Goal: Task Accomplishment & Management: Manage account settings

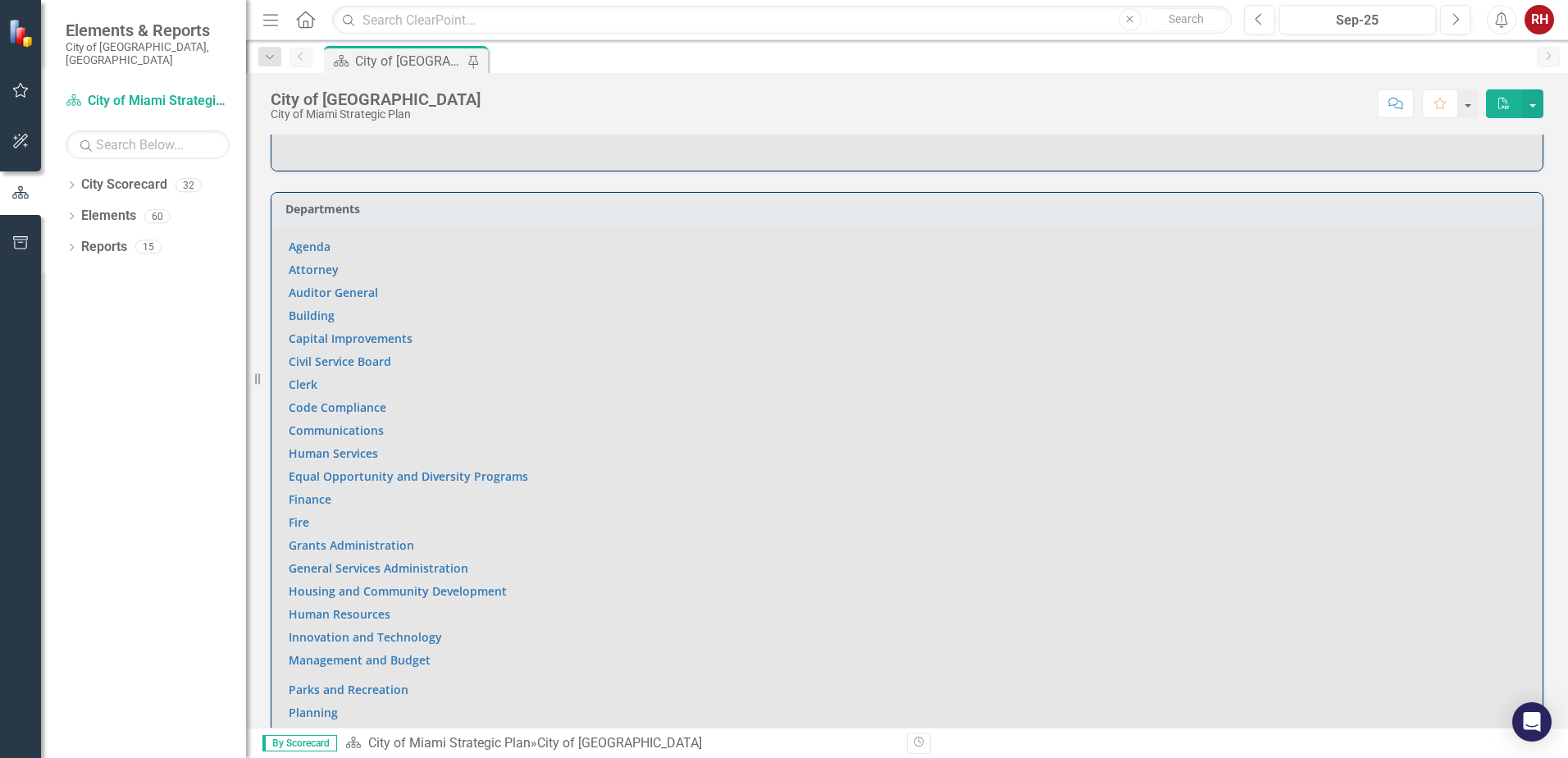
scroll to position [1149, 0]
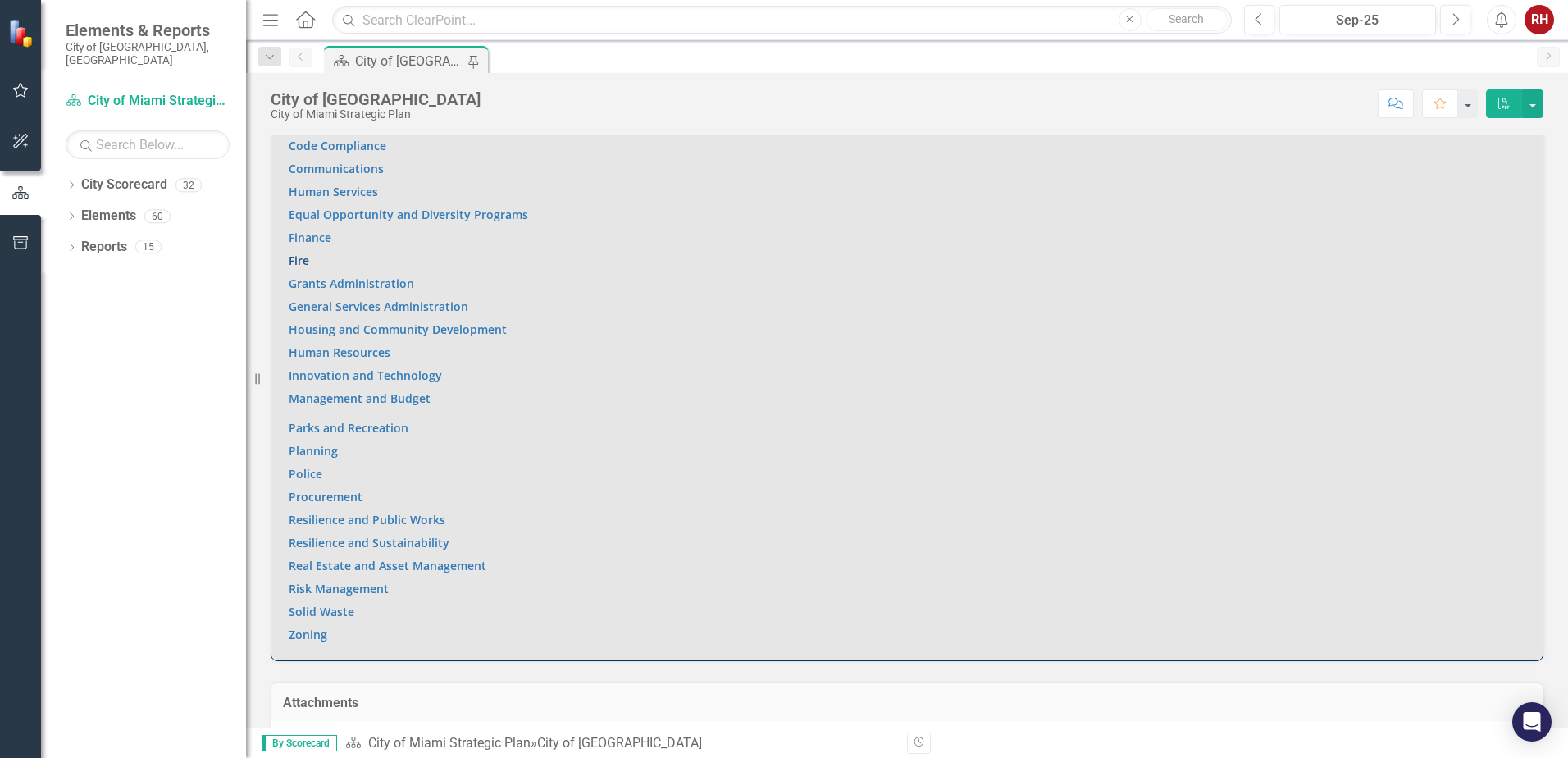
click at [303, 253] on link "Fire" at bounding box center [299, 260] width 21 height 16
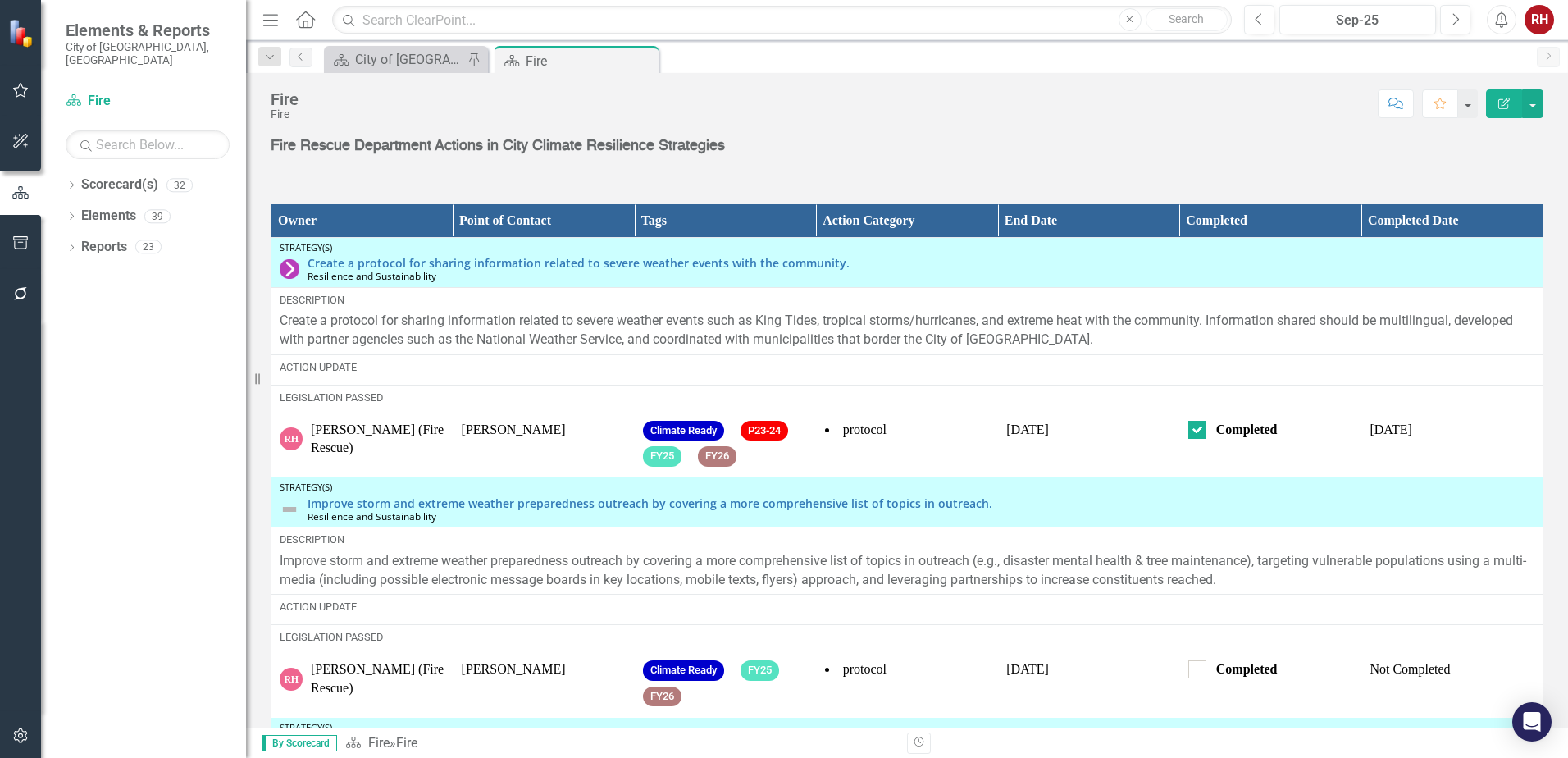
click at [1216, 235] on th "Completed" at bounding box center [1270, 221] width 182 height 33
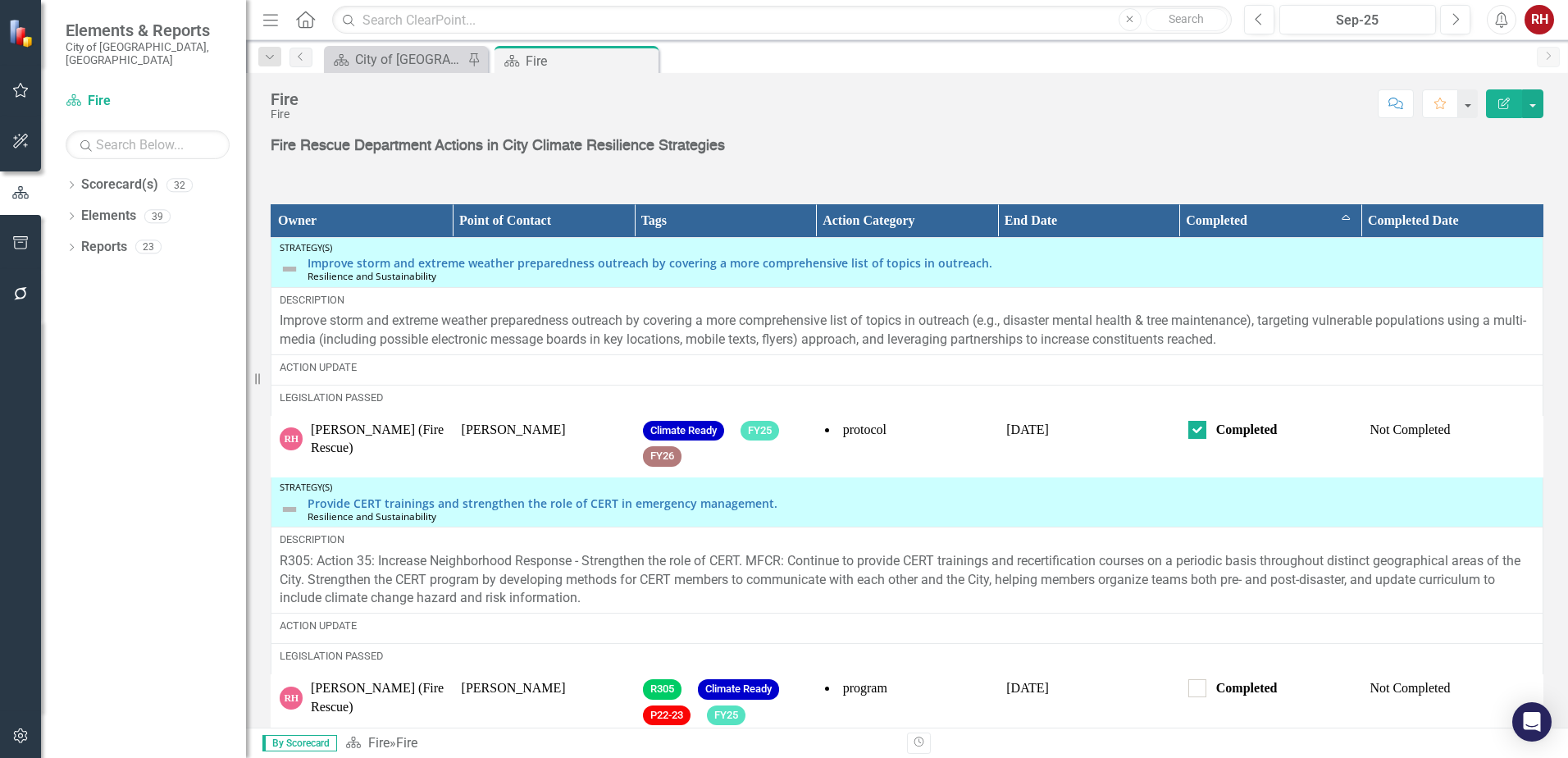
checkbox input "false"
checkbox input "true"
click at [1216, 235] on th "Completed Sort Ascending" at bounding box center [1270, 221] width 182 height 33
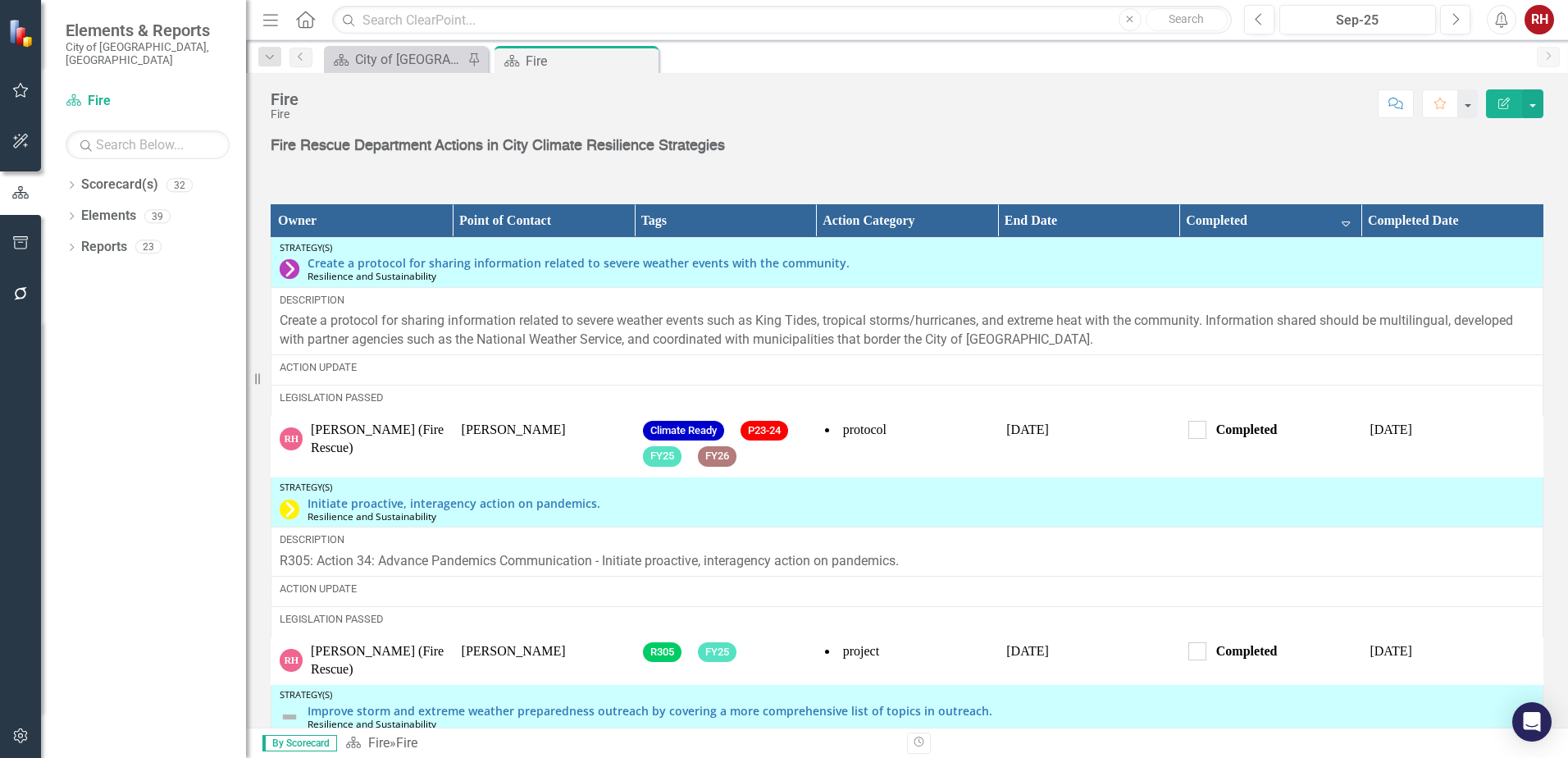
checkbox input "true"
checkbox input "false"
click at [123, 238] on link "Reports" at bounding box center [104, 247] width 46 height 19
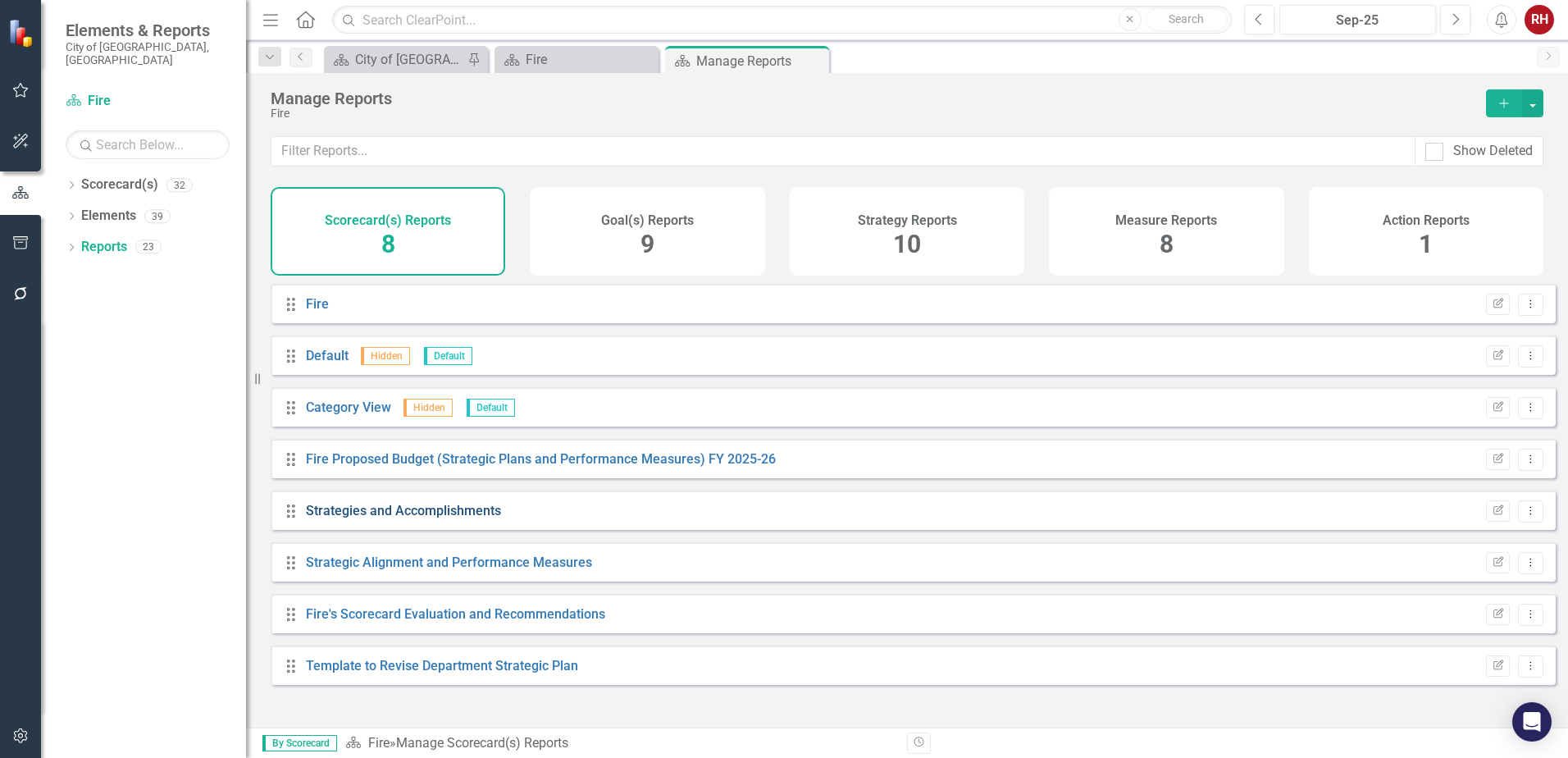
click at [485, 518] on link "Strategies and Accomplishments" at bounding box center [404, 511] width 195 height 16
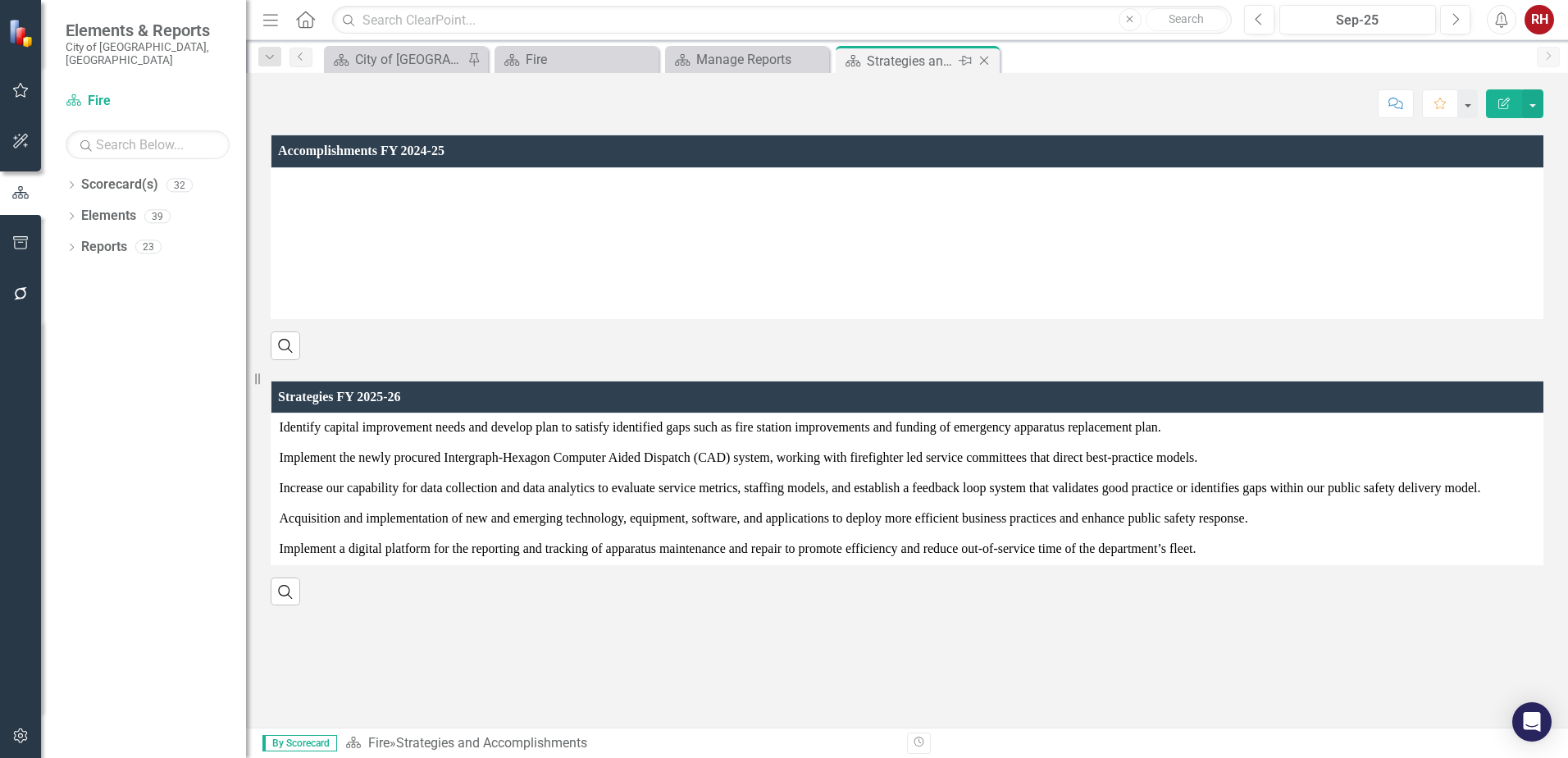
click at [980, 60] on icon "Close" at bounding box center [984, 61] width 16 height 13
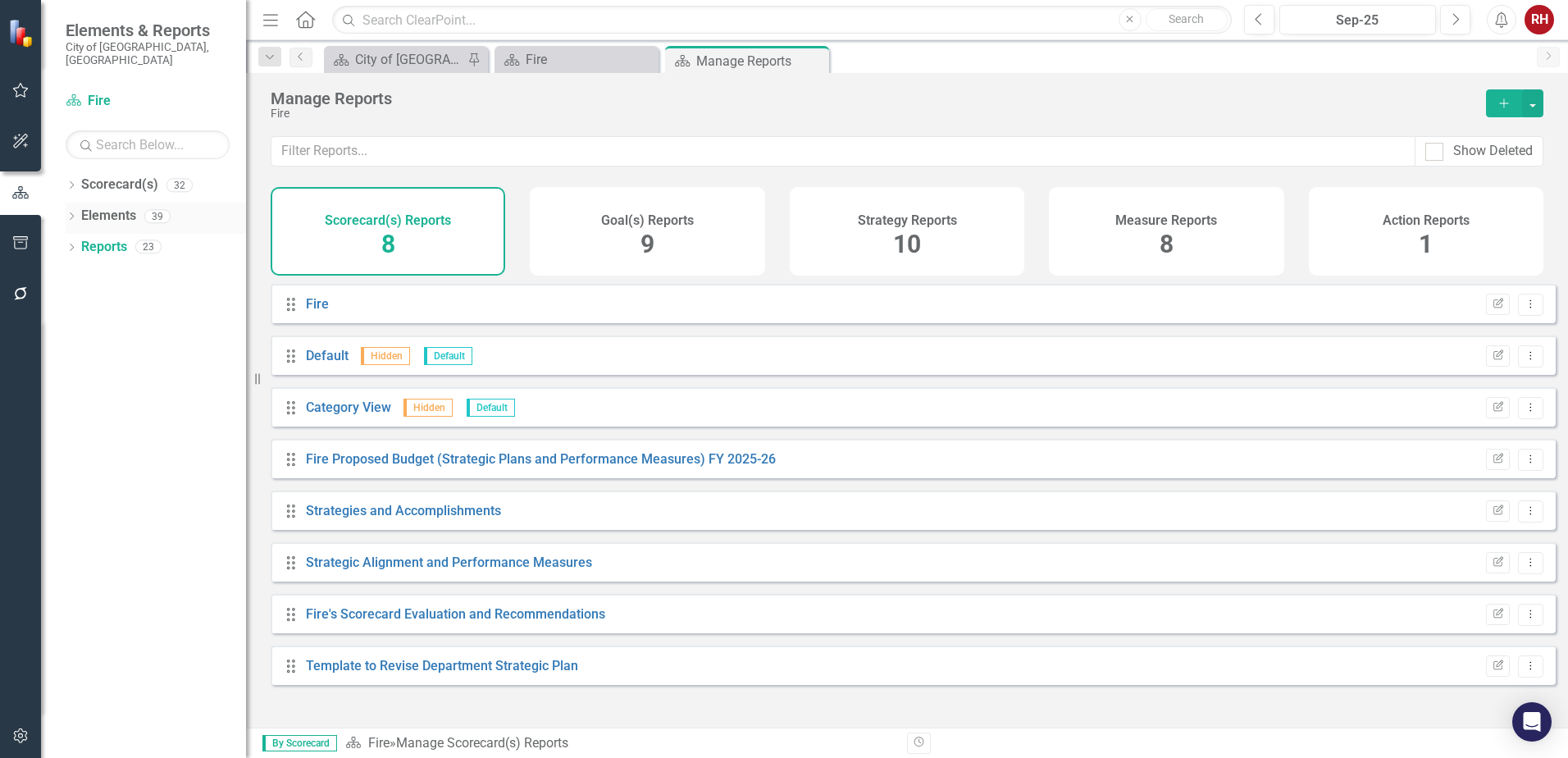
click at [108, 207] on link "Elements" at bounding box center [109, 216] width 55 height 19
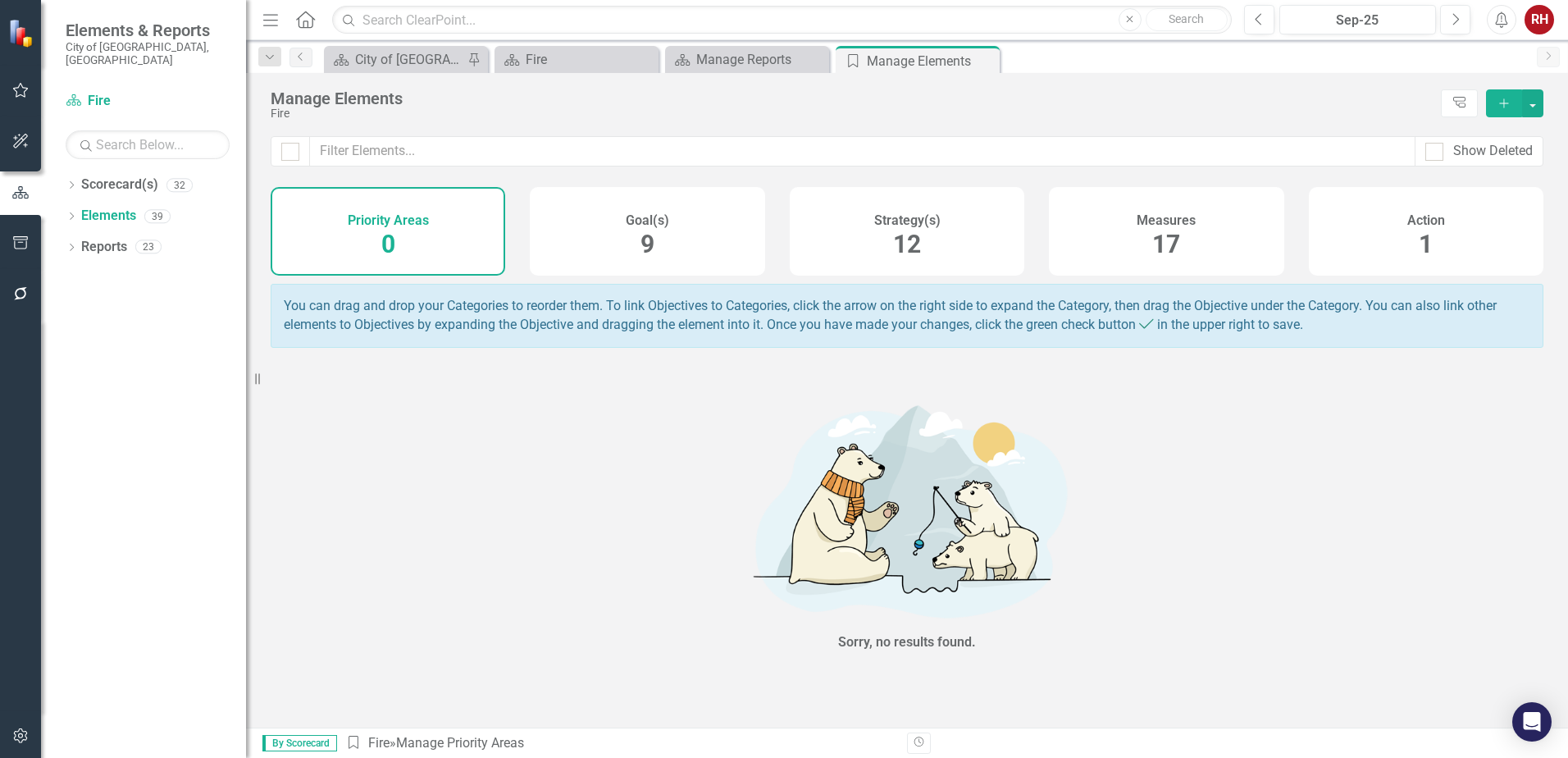
click at [1174, 238] on span "17" at bounding box center [1166, 244] width 28 height 29
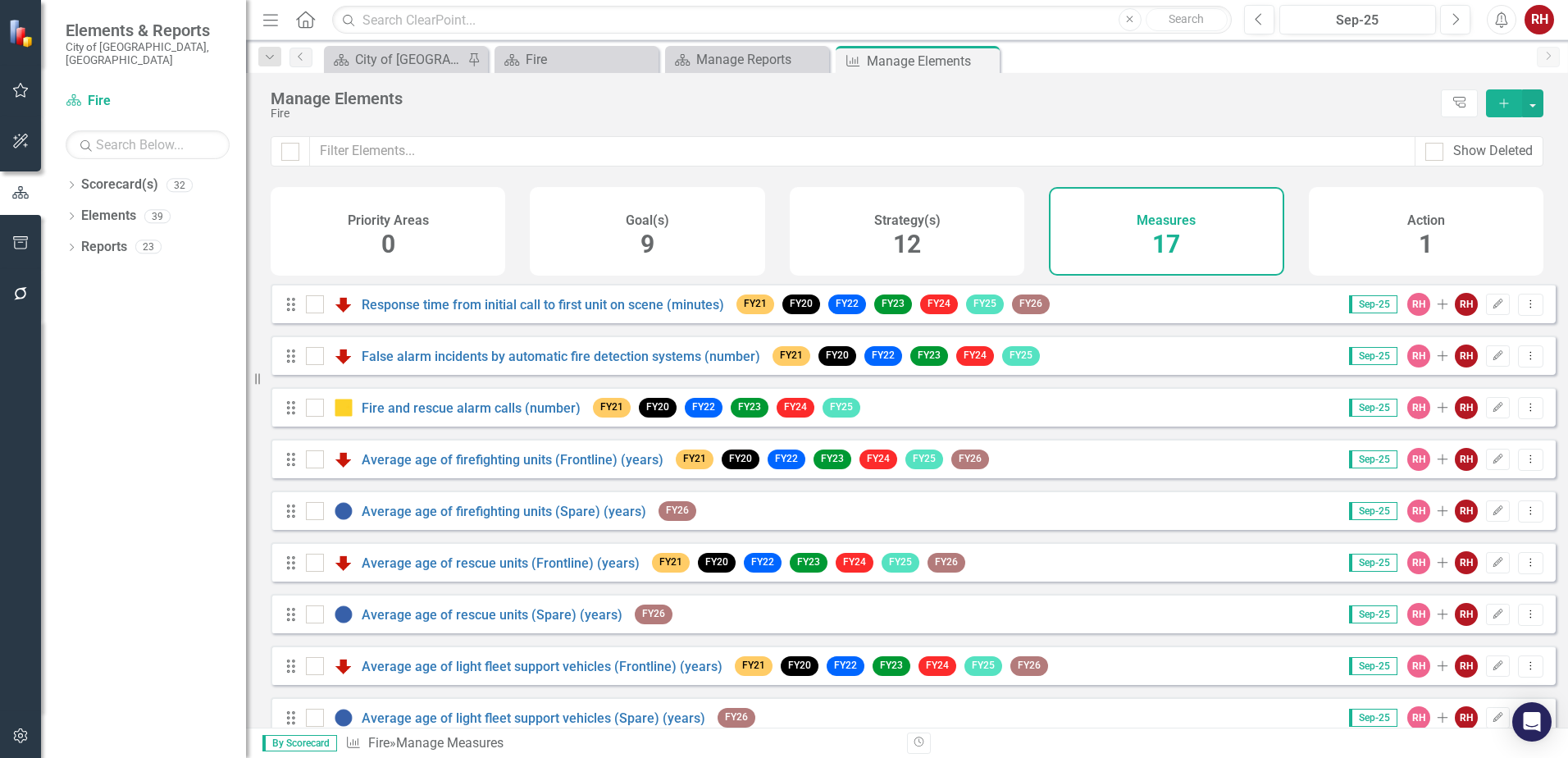
click at [893, 234] on span "12" at bounding box center [907, 244] width 28 height 29
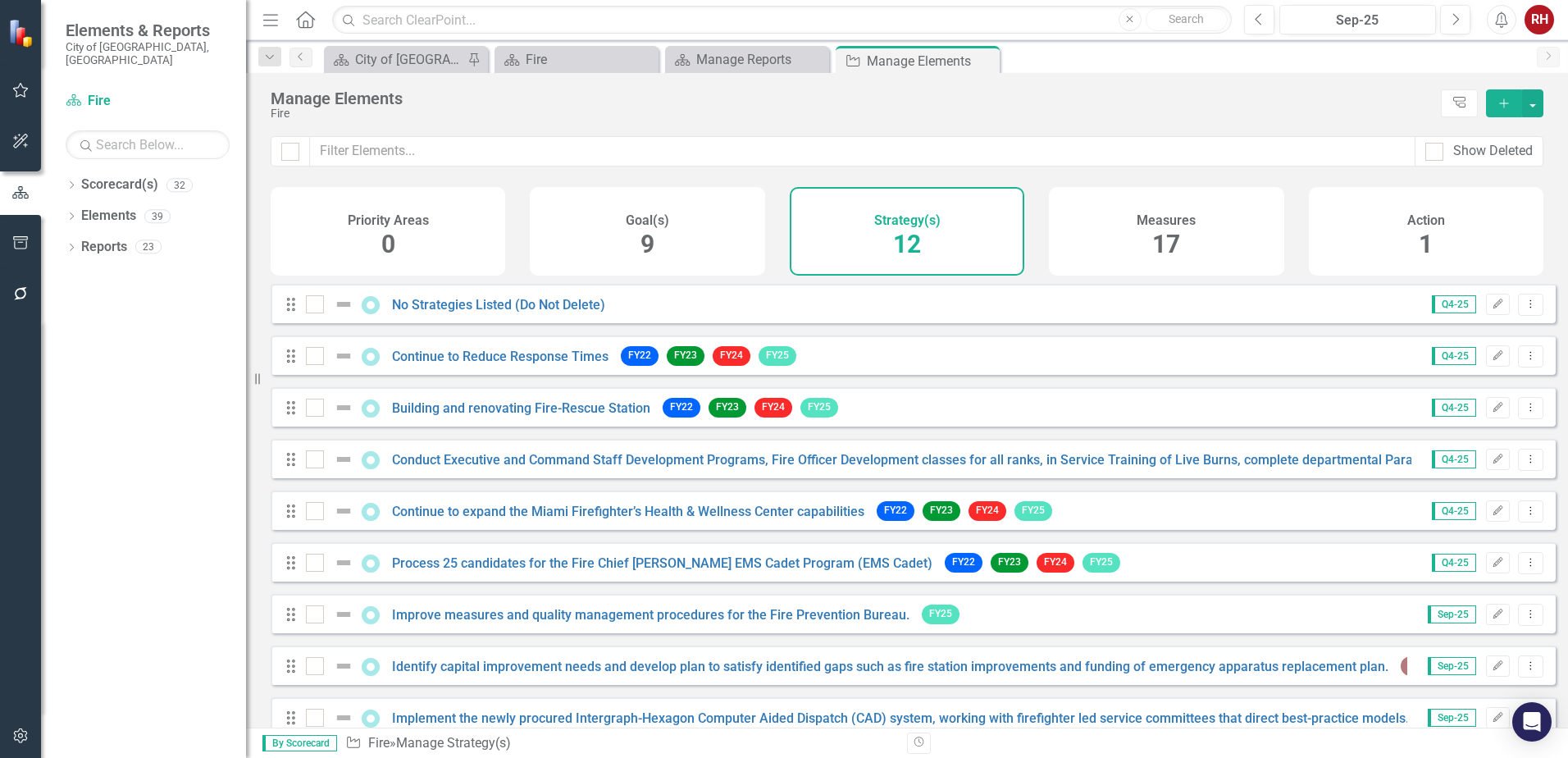
drag, startPoint x: 1416, startPoint y: 249, endPoint x: 1406, endPoint y: 250, distance: 10.0
click at [1416, 249] on div "Action 1" at bounding box center [1426, 231] width 234 height 88
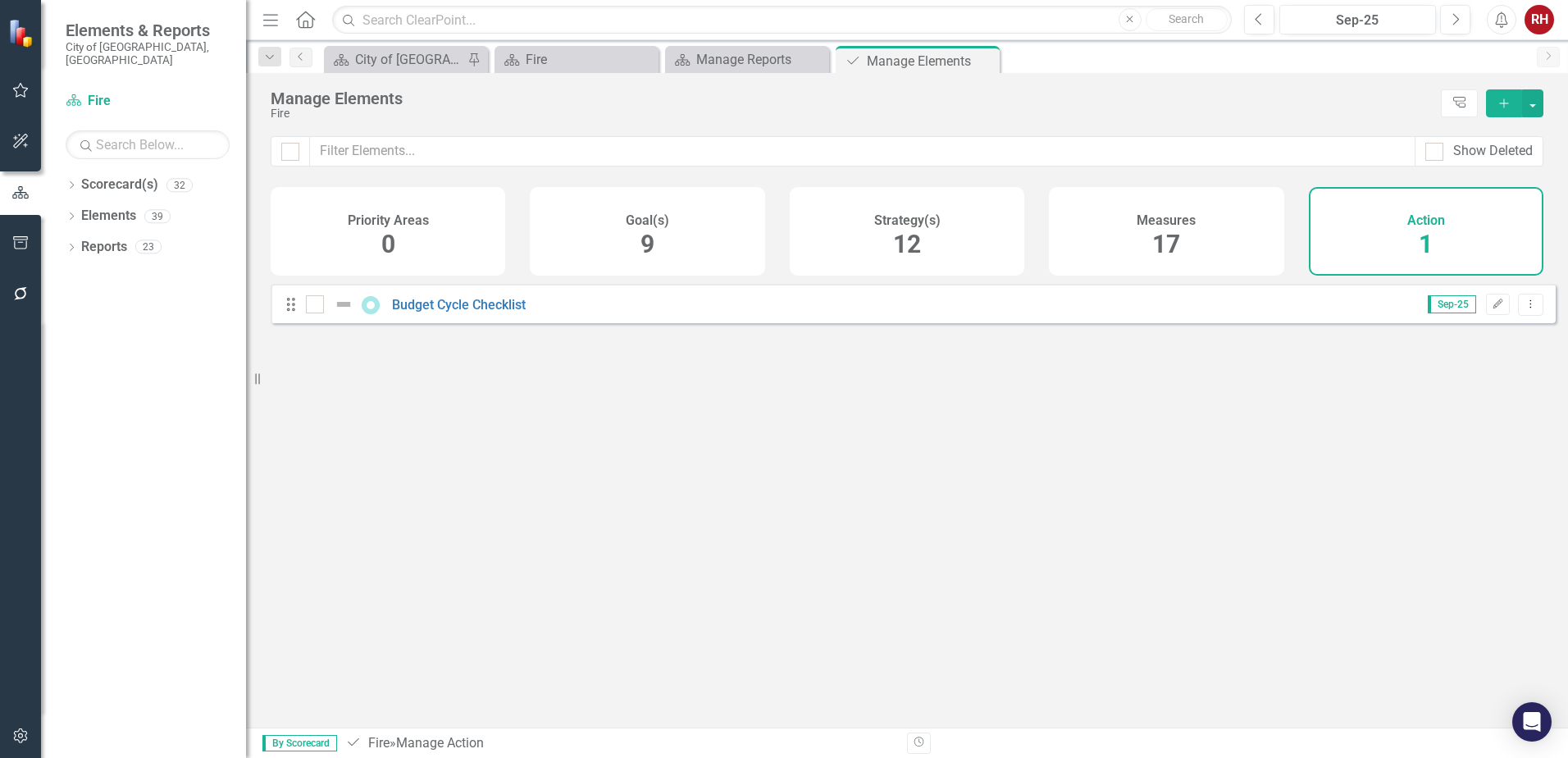
click at [427, 227] on h4 "Priority Areas" at bounding box center [388, 221] width 81 height 15
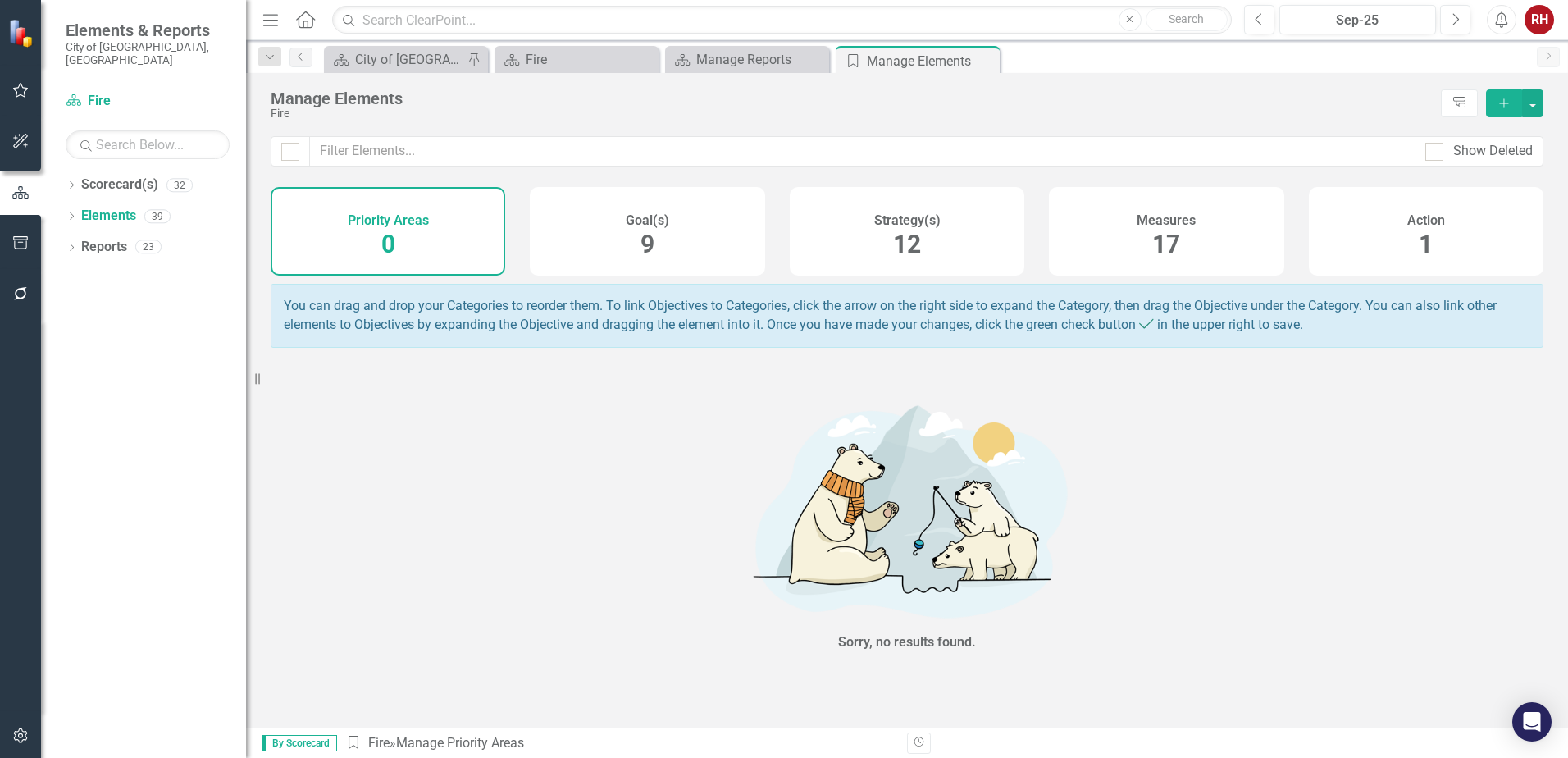
click at [689, 263] on div "Goal(s) 9" at bounding box center [647, 231] width 234 height 88
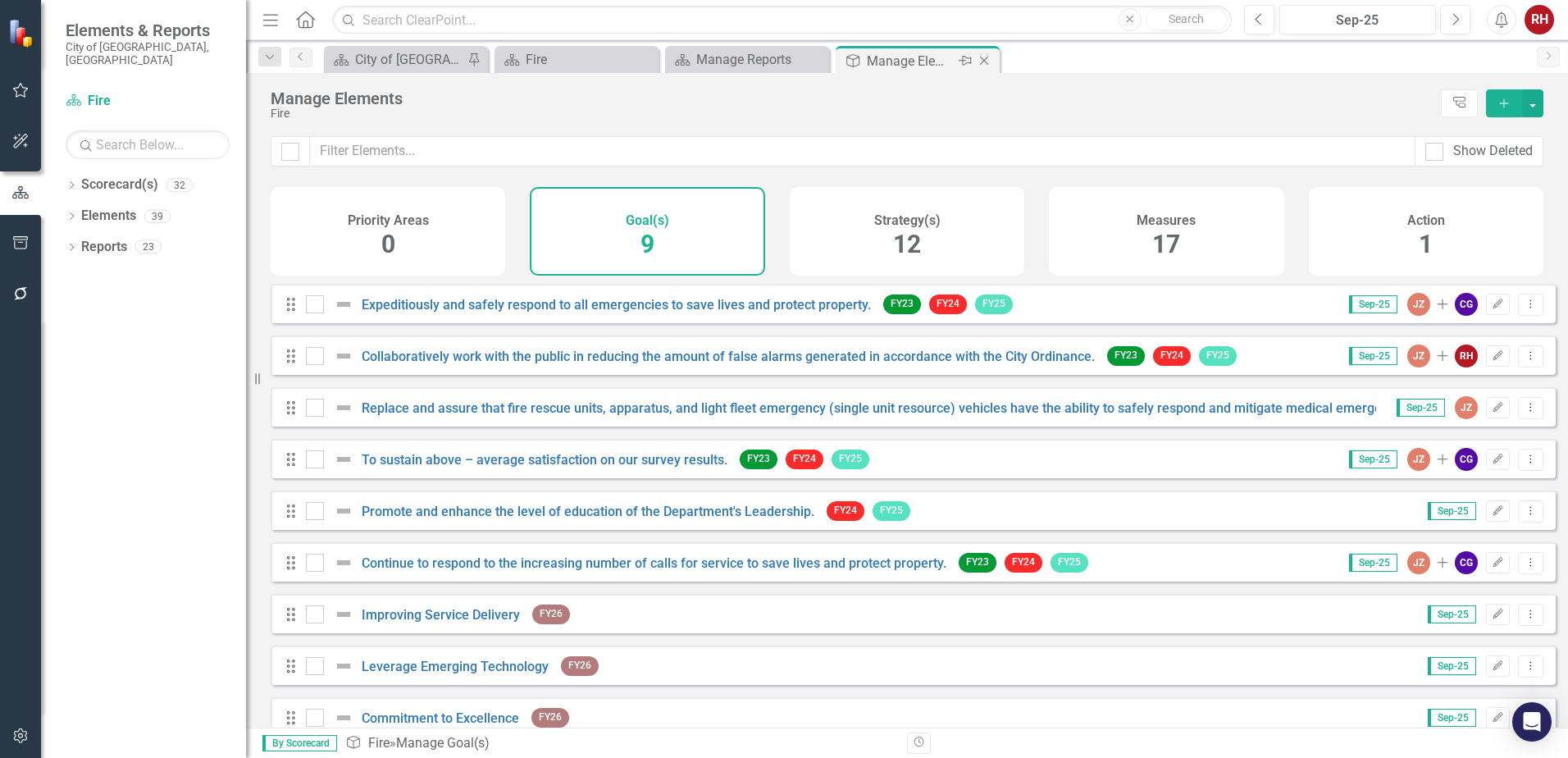
click at [984, 62] on icon "Close" at bounding box center [984, 61] width 16 height 13
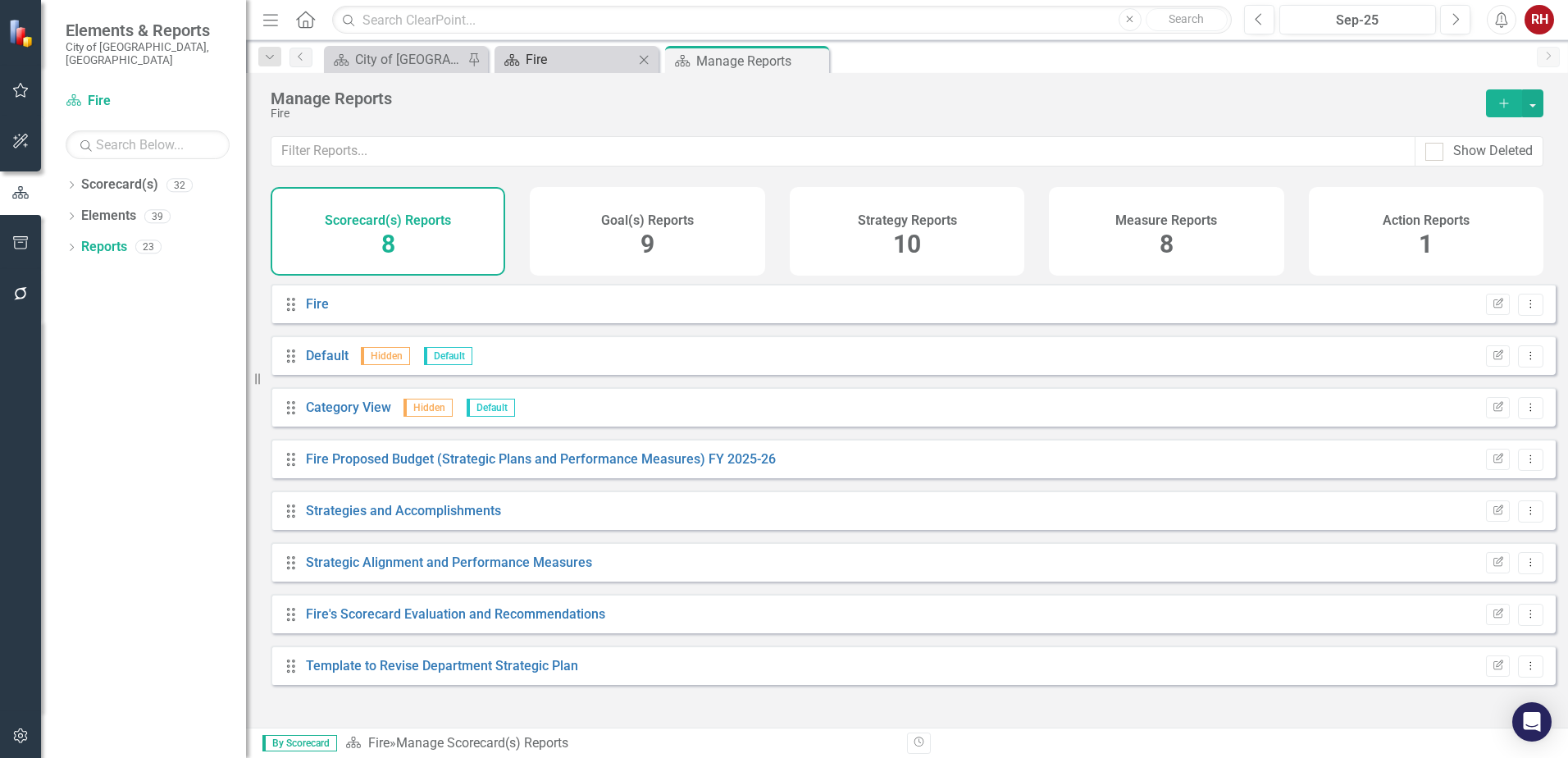
click at [601, 69] on div "Fire" at bounding box center [579, 60] width 108 height 21
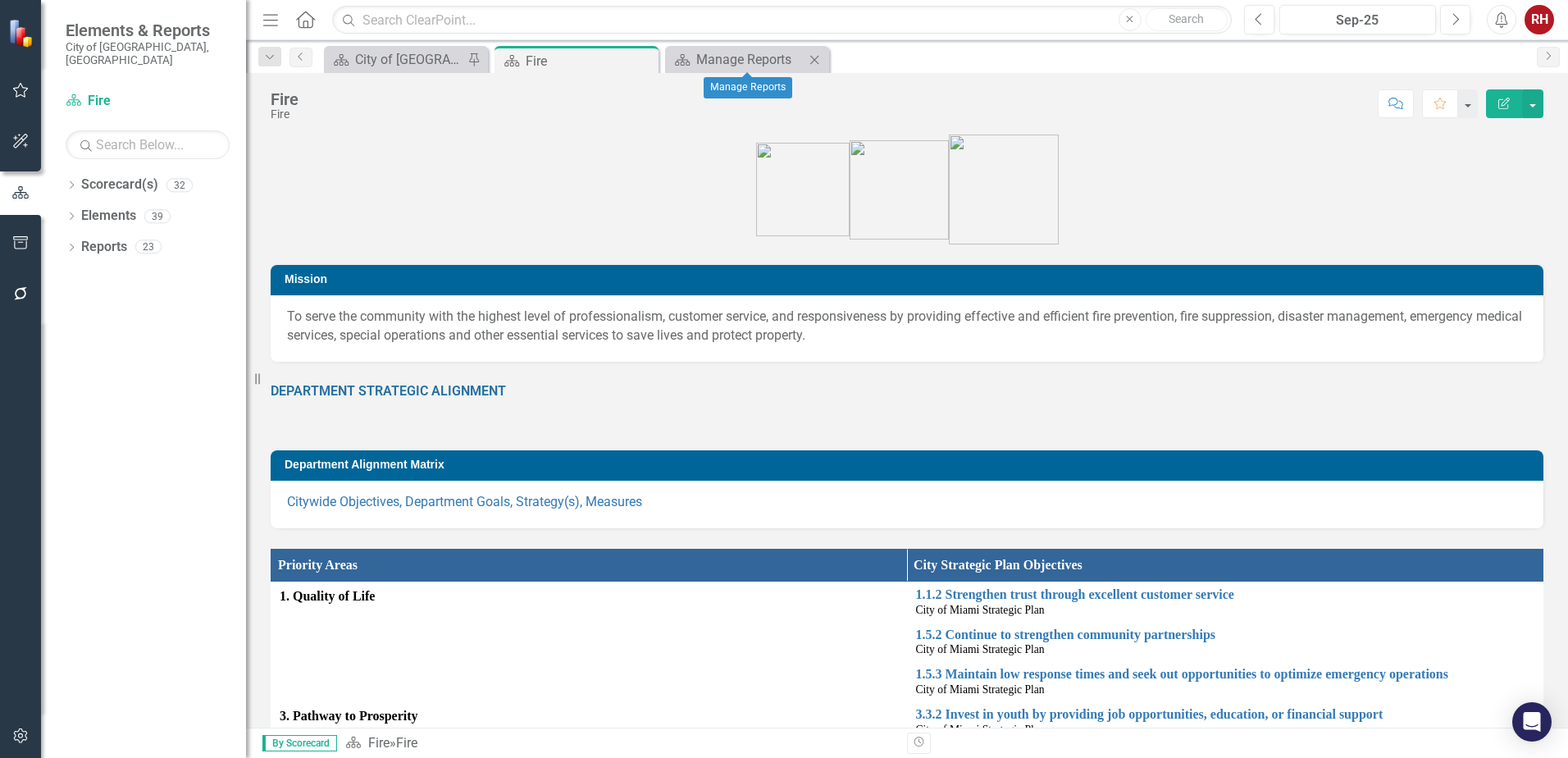
click at [816, 58] on icon at bounding box center [815, 60] width 9 height 9
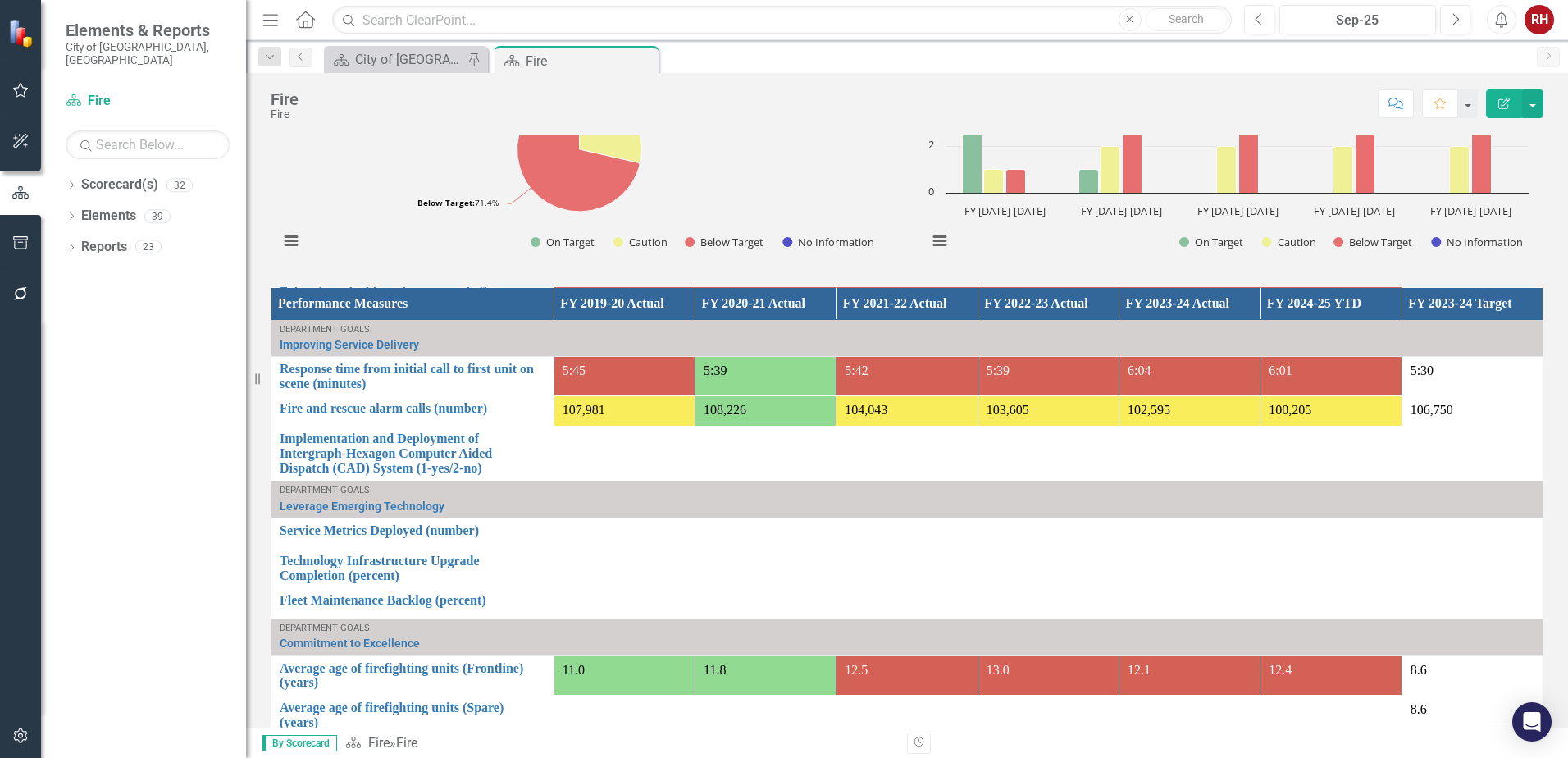
scroll to position [235, 0]
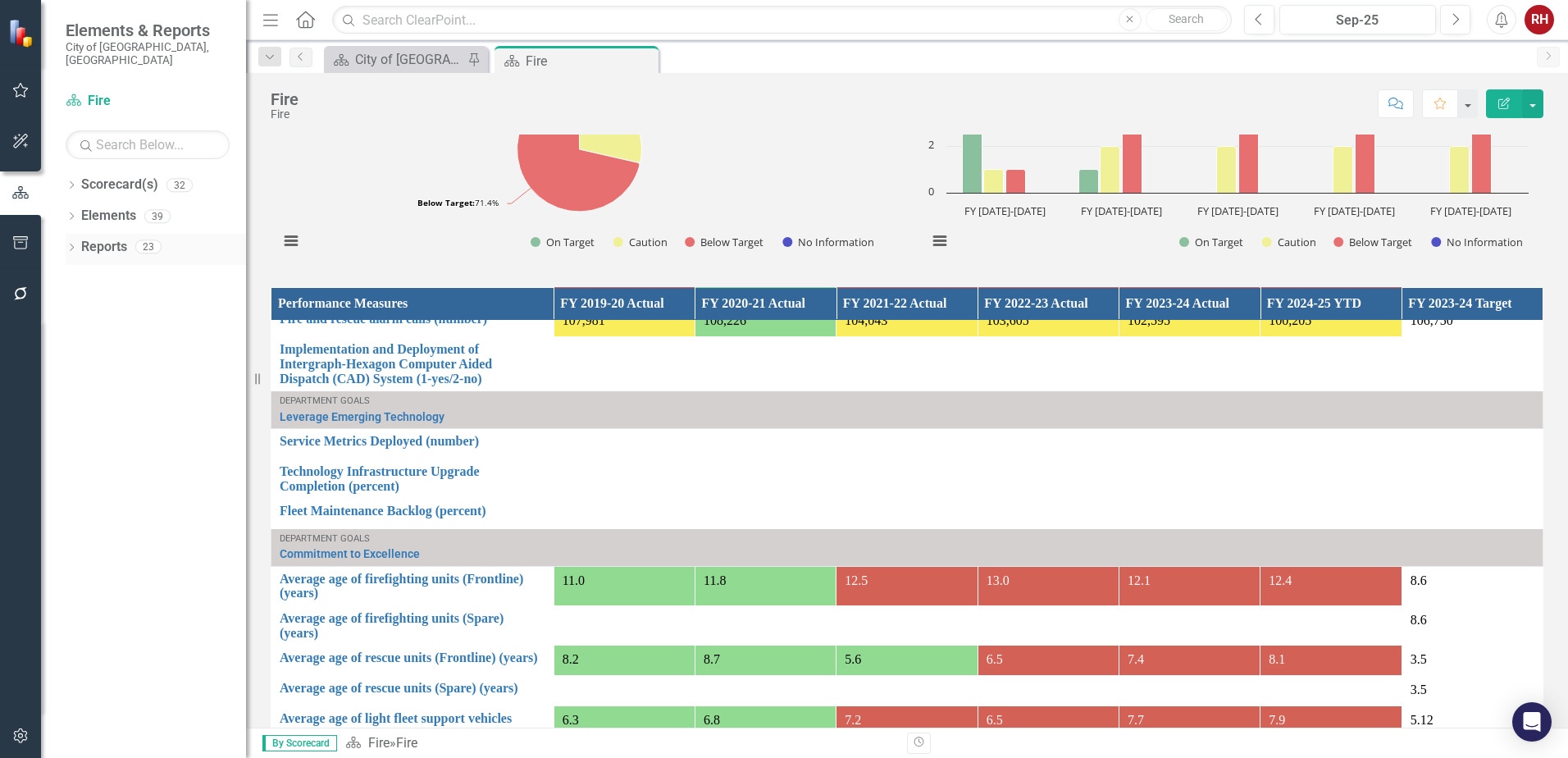
click at [73, 242] on div "Dropdown" at bounding box center [71, 249] width 11 height 14
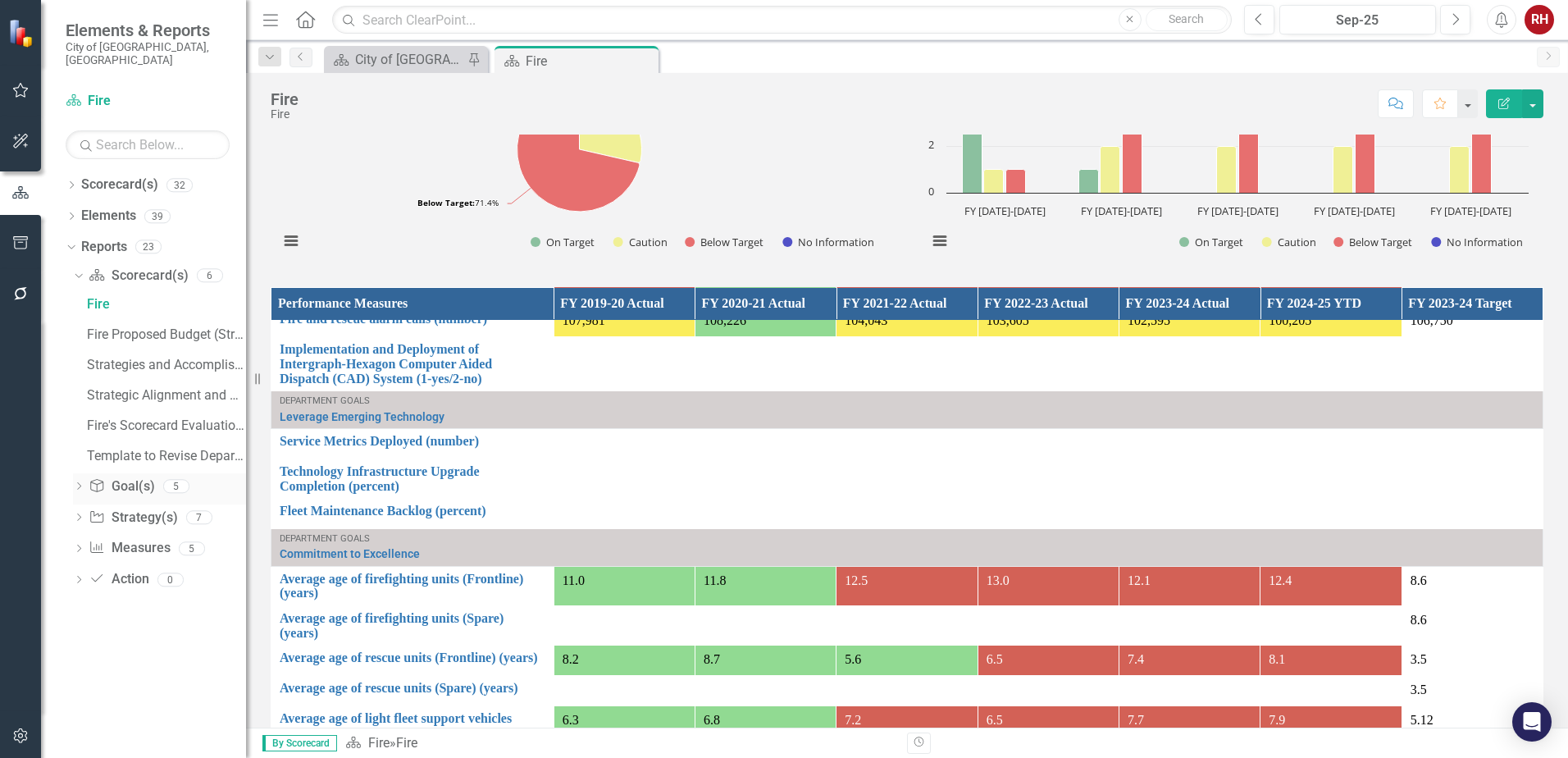
click at [81, 484] on icon "Dropdown" at bounding box center [78, 488] width 11 height 9
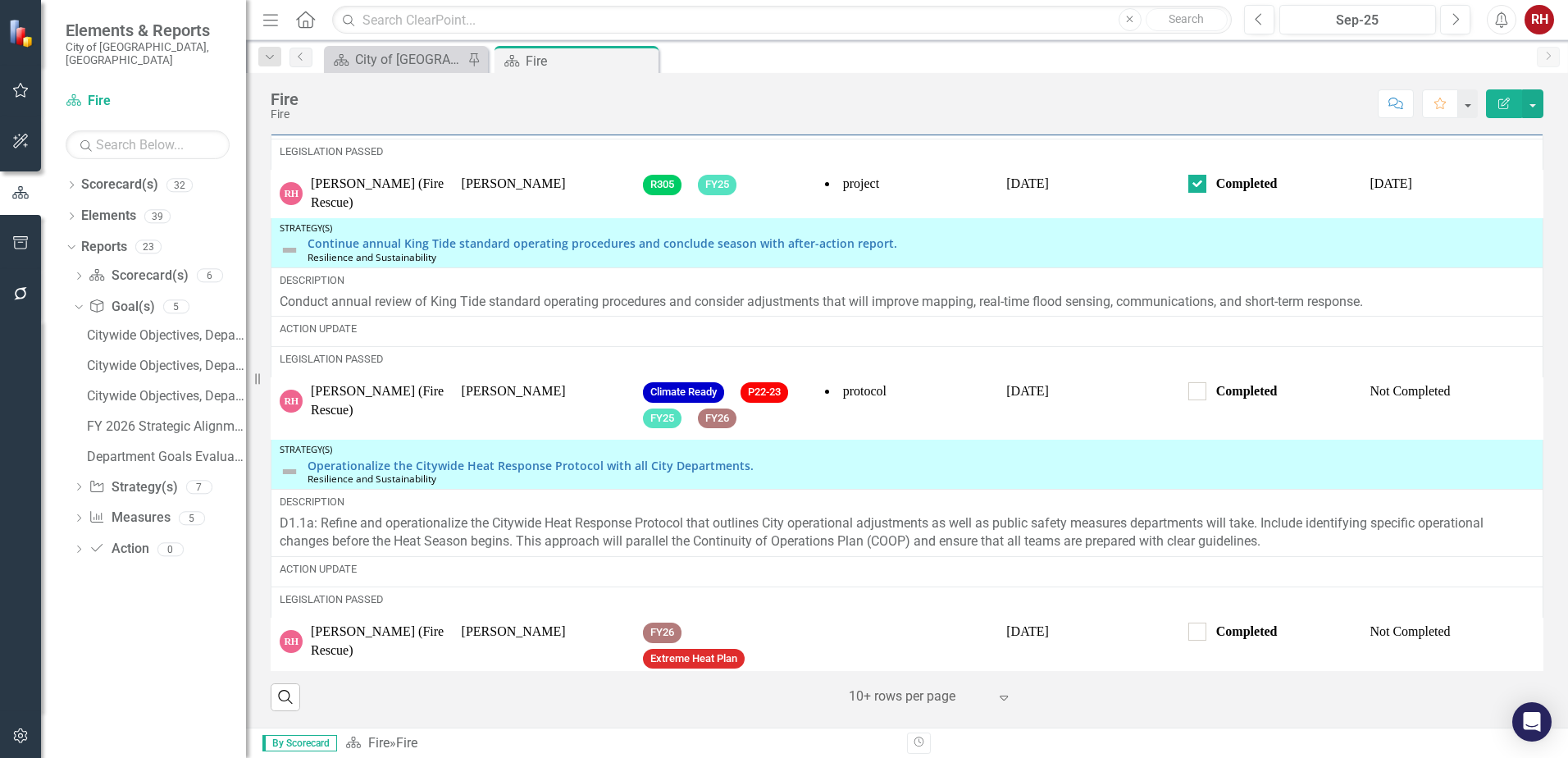
scroll to position [1192, 0]
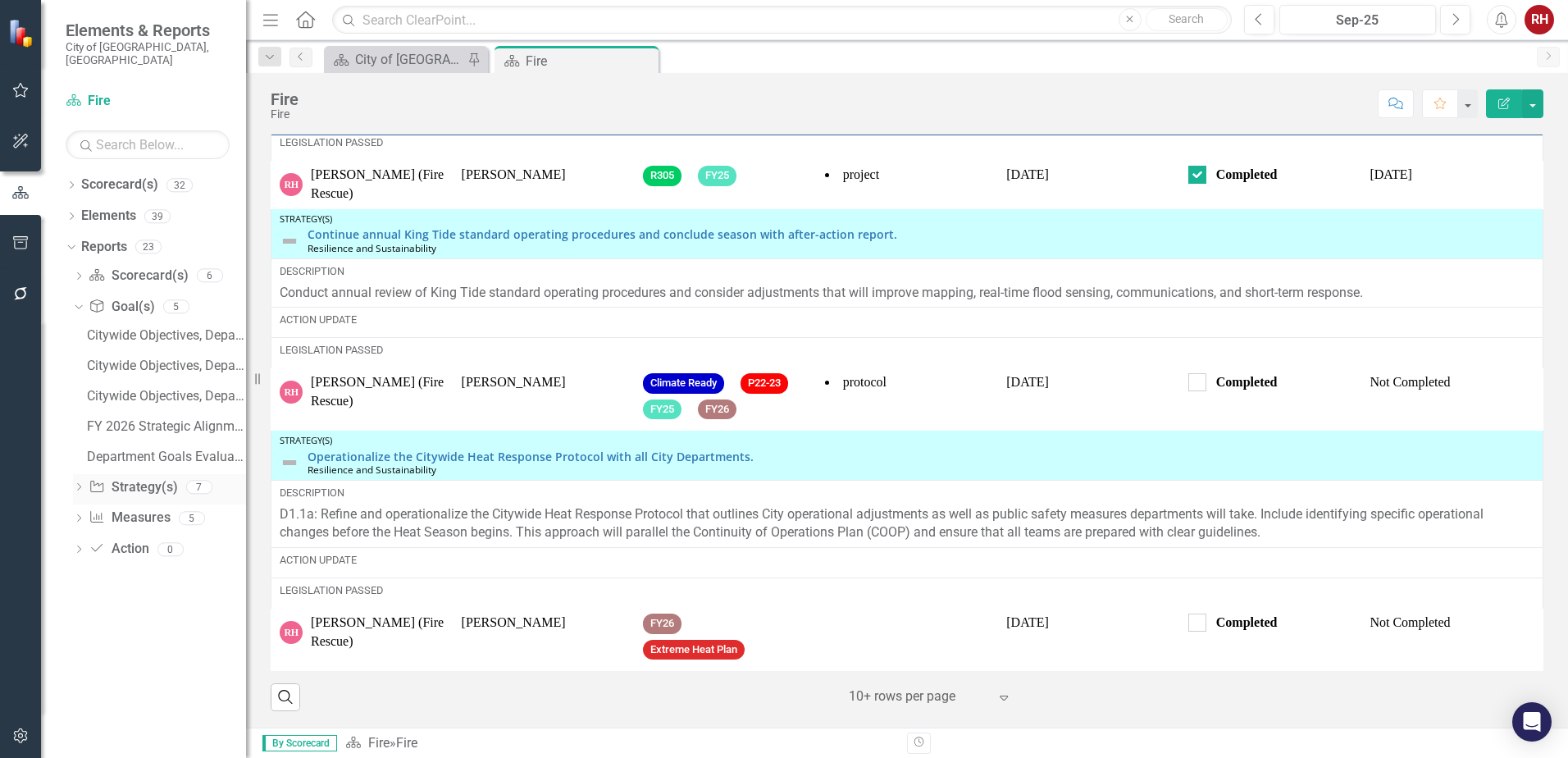
click at [74, 485] on icon "Dropdown" at bounding box center [78, 489] width 11 height 9
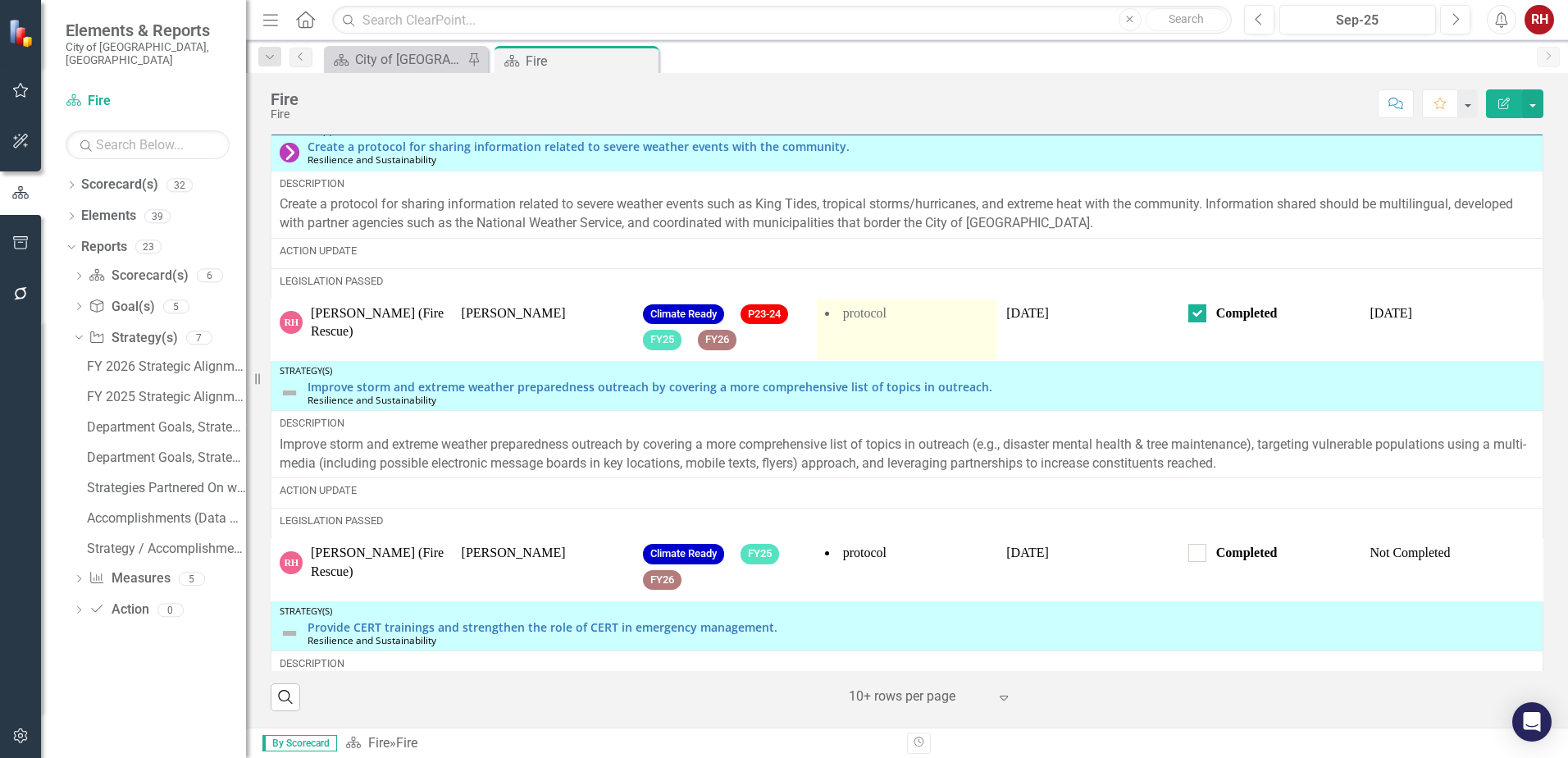
scroll to position [0, 0]
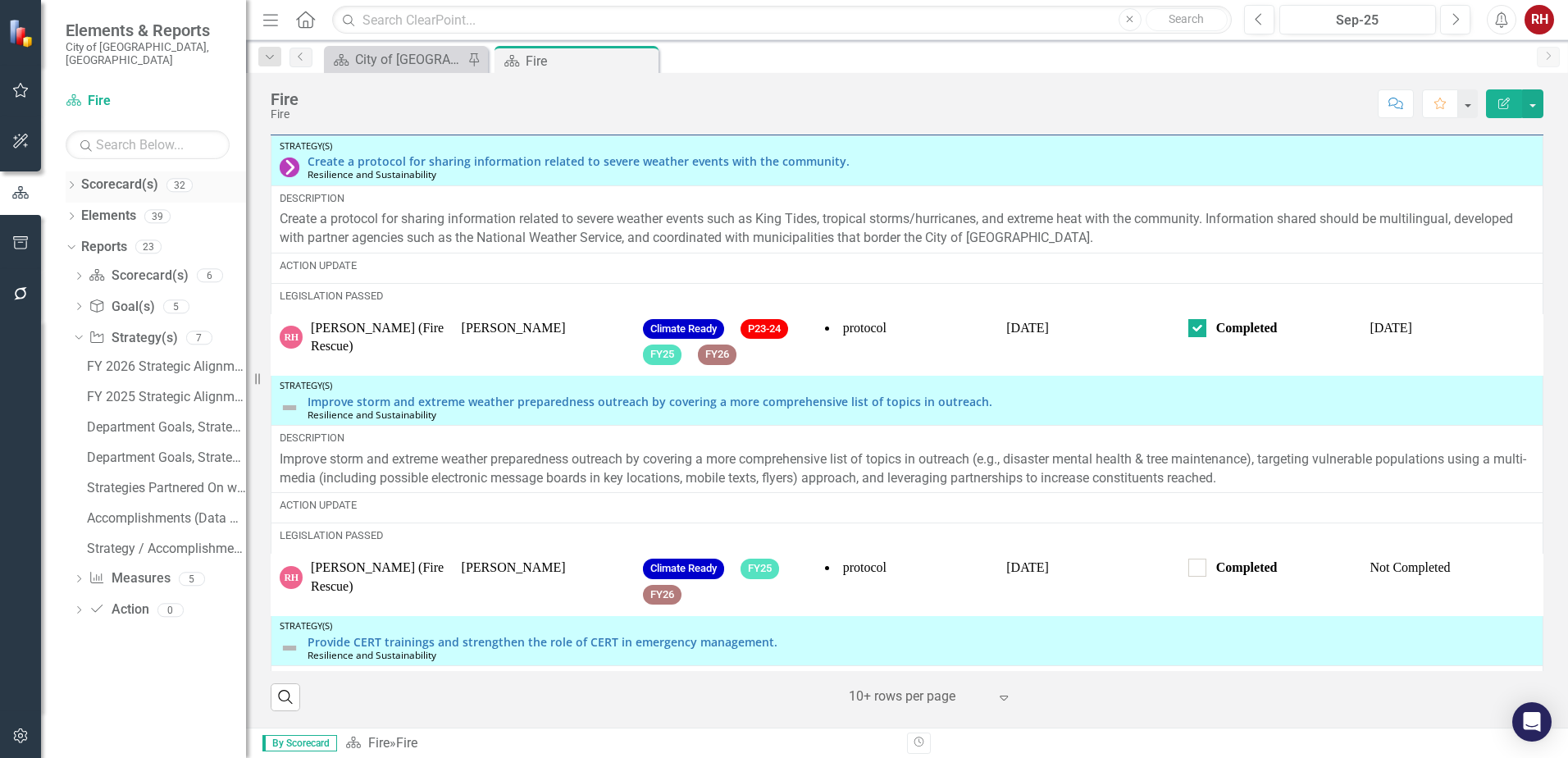
click at [72, 183] on icon "Dropdown" at bounding box center [71, 187] width 11 height 9
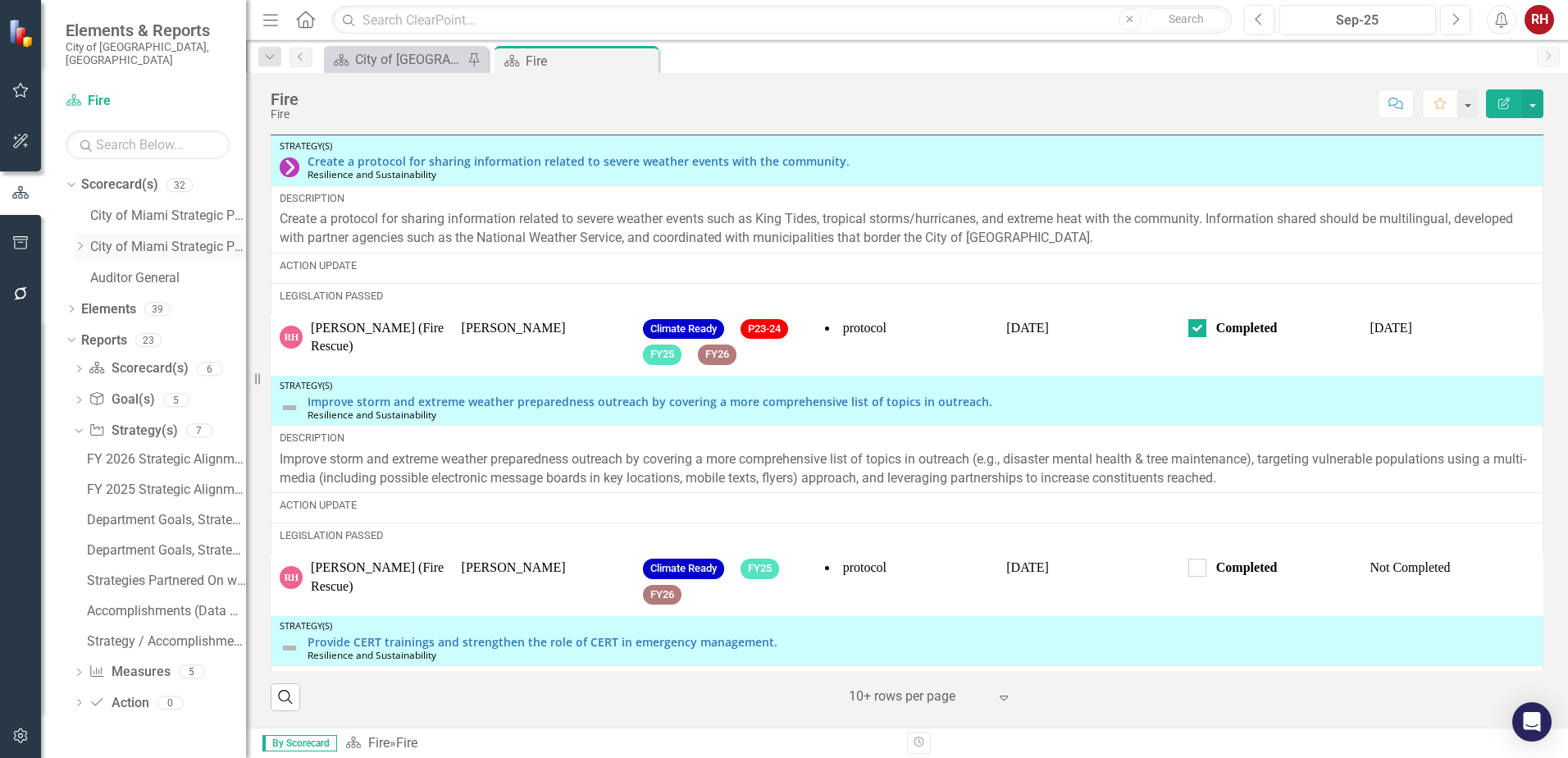
click at [80, 241] on icon "Dropdown" at bounding box center [80, 246] width 12 height 10
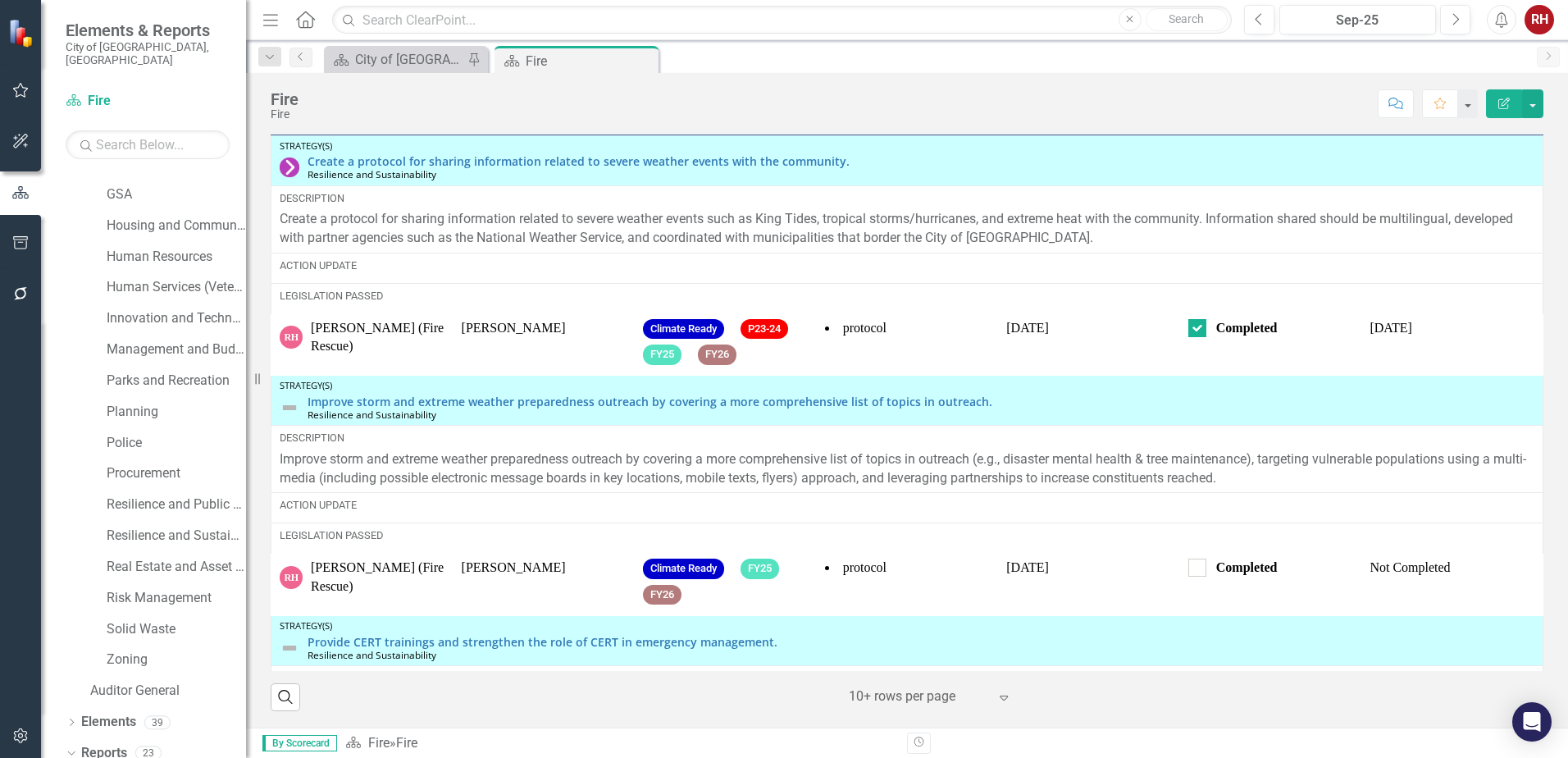
scroll to position [492, 0]
click at [160, 522] on link "Resilience and Sustainability" at bounding box center [176, 531] width 139 height 19
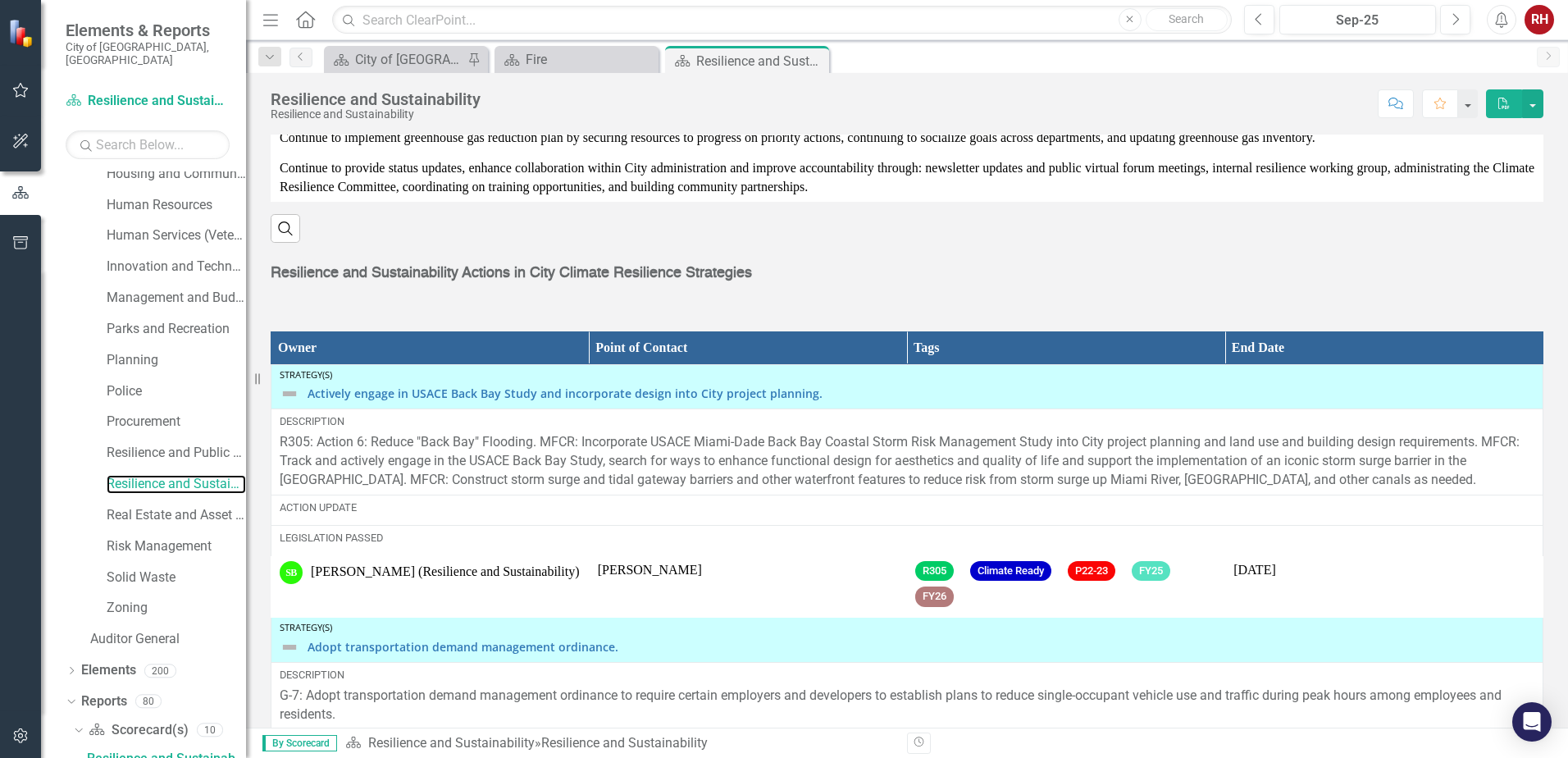
scroll to position [2475, 0]
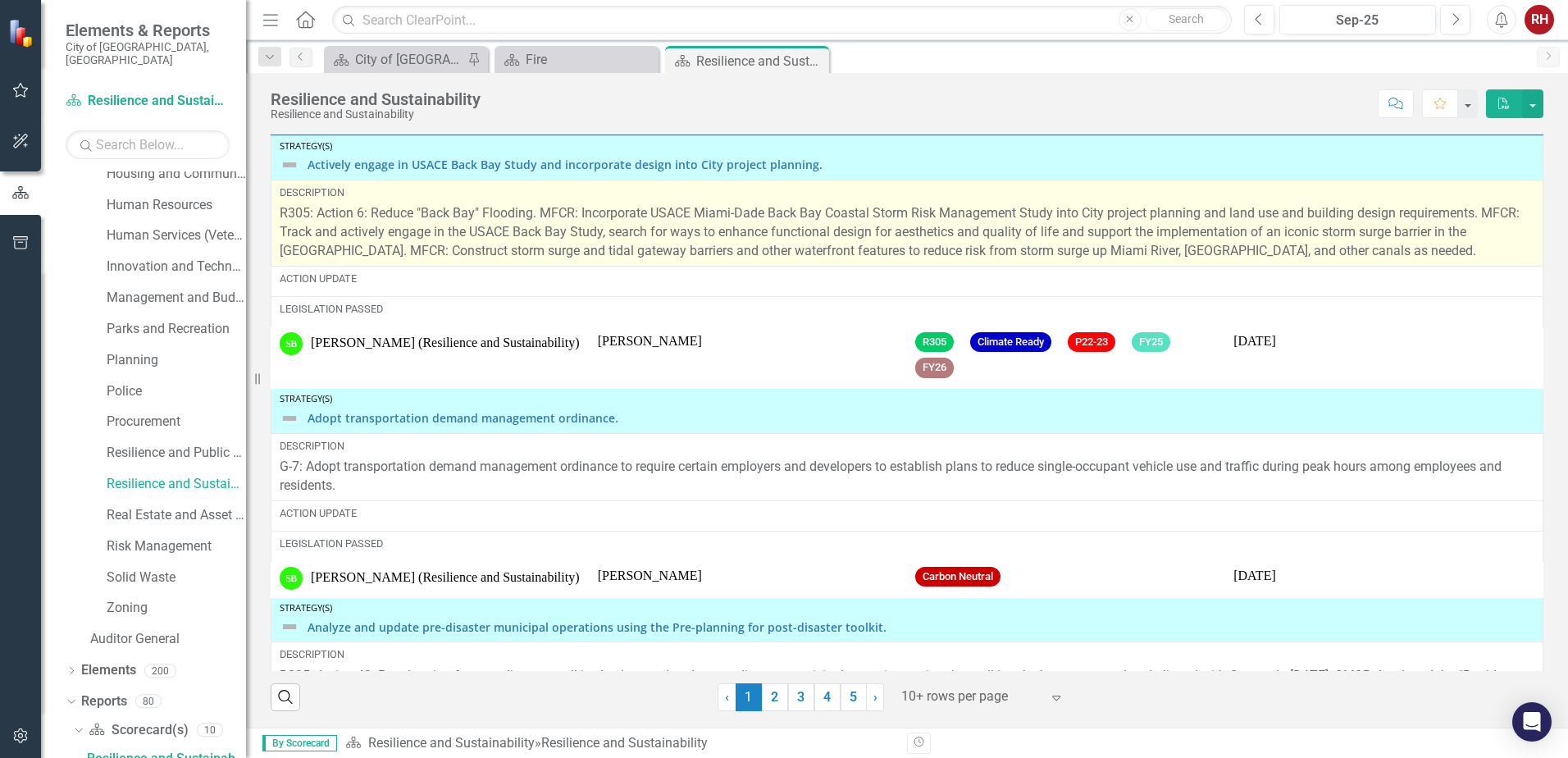
drag, startPoint x: 818, startPoint y: 57, endPoint x: 1178, endPoint y: 189, distance: 383.4
click at [0, 0] on icon "Close" at bounding box center [0, 0] width 0 height 0
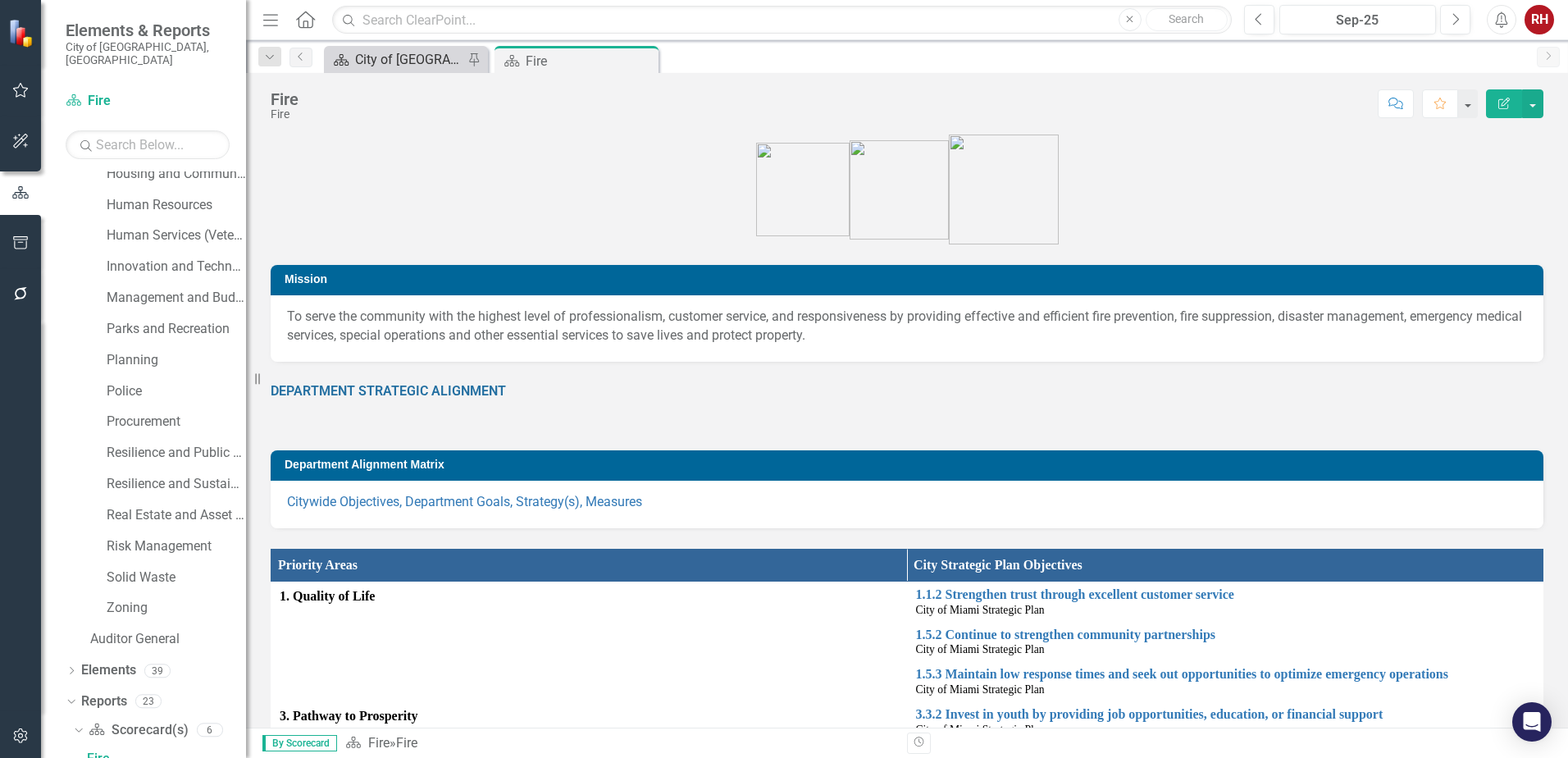
click at [439, 58] on div "City of [GEOGRAPHIC_DATA]" at bounding box center [409, 60] width 108 height 21
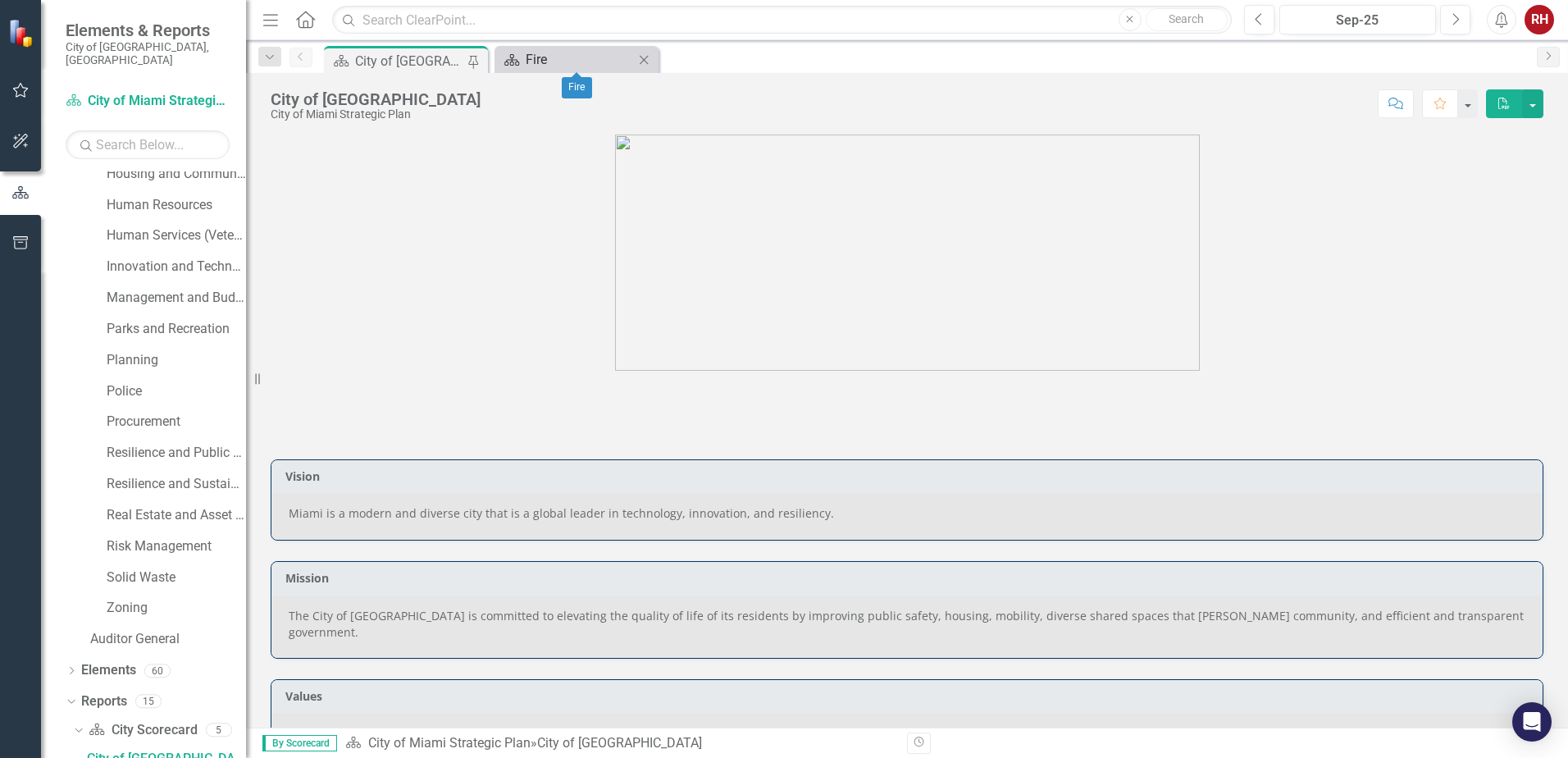
click at [560, 53] on div "Fire" at bounding box center [579, 60] width 108 height 21
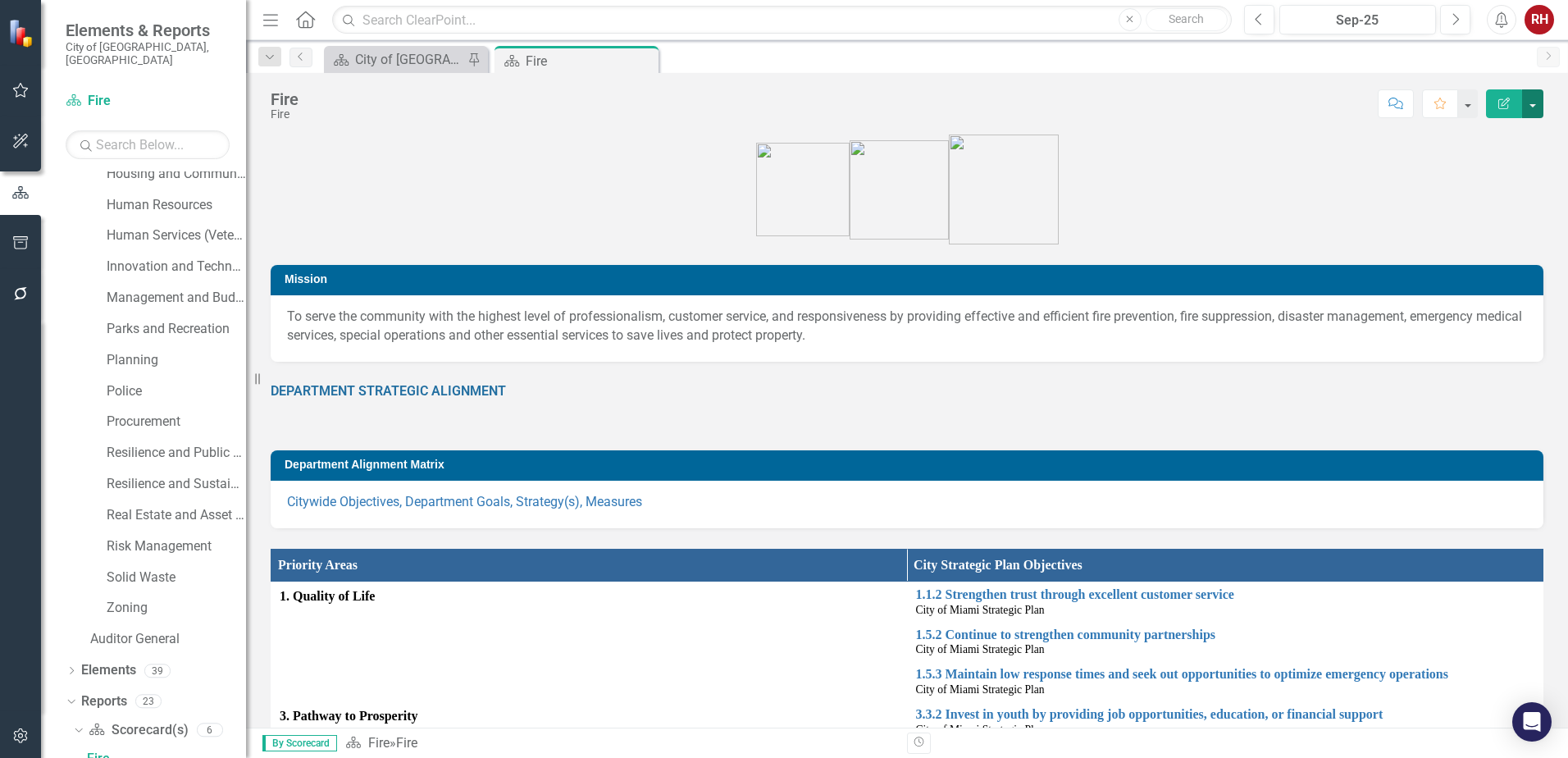
click at [1533, 103] on button "button" at bounding box center [1533, 103] width 22 height 29
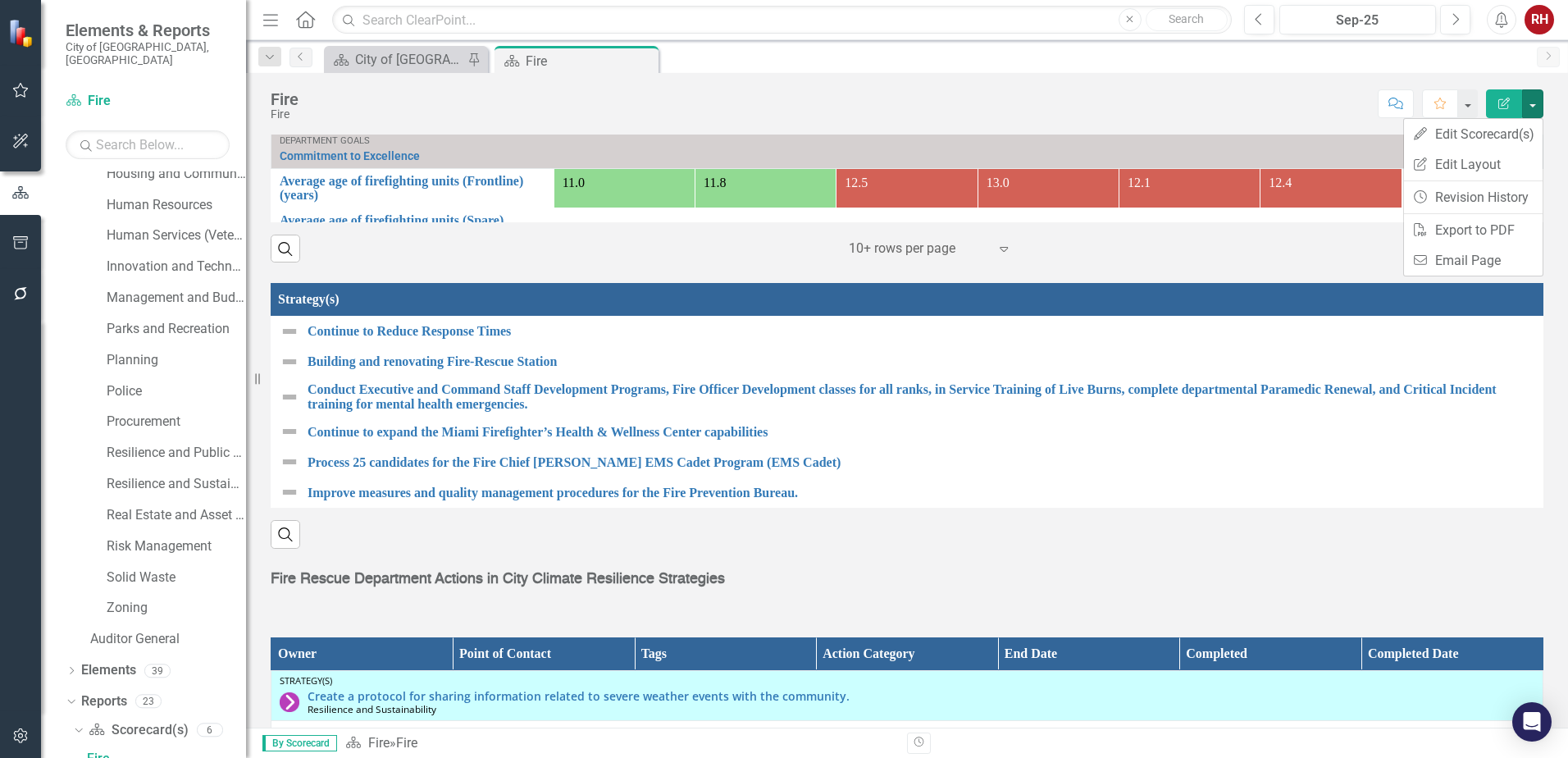
scroll to position [1837, 0]
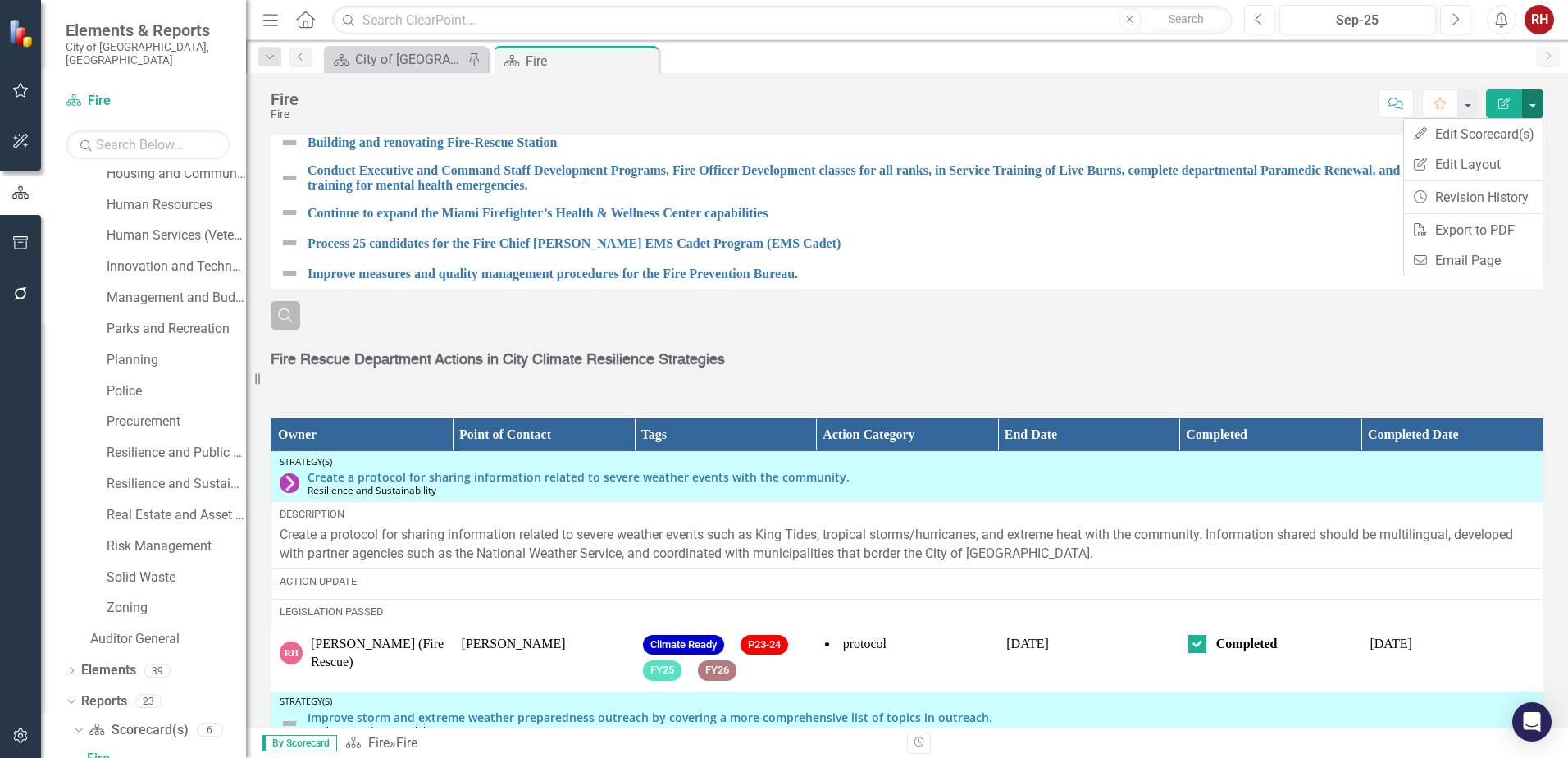
click at [283, 323] on icon "Search" at bounding box center [285, 315] width 18 height 15
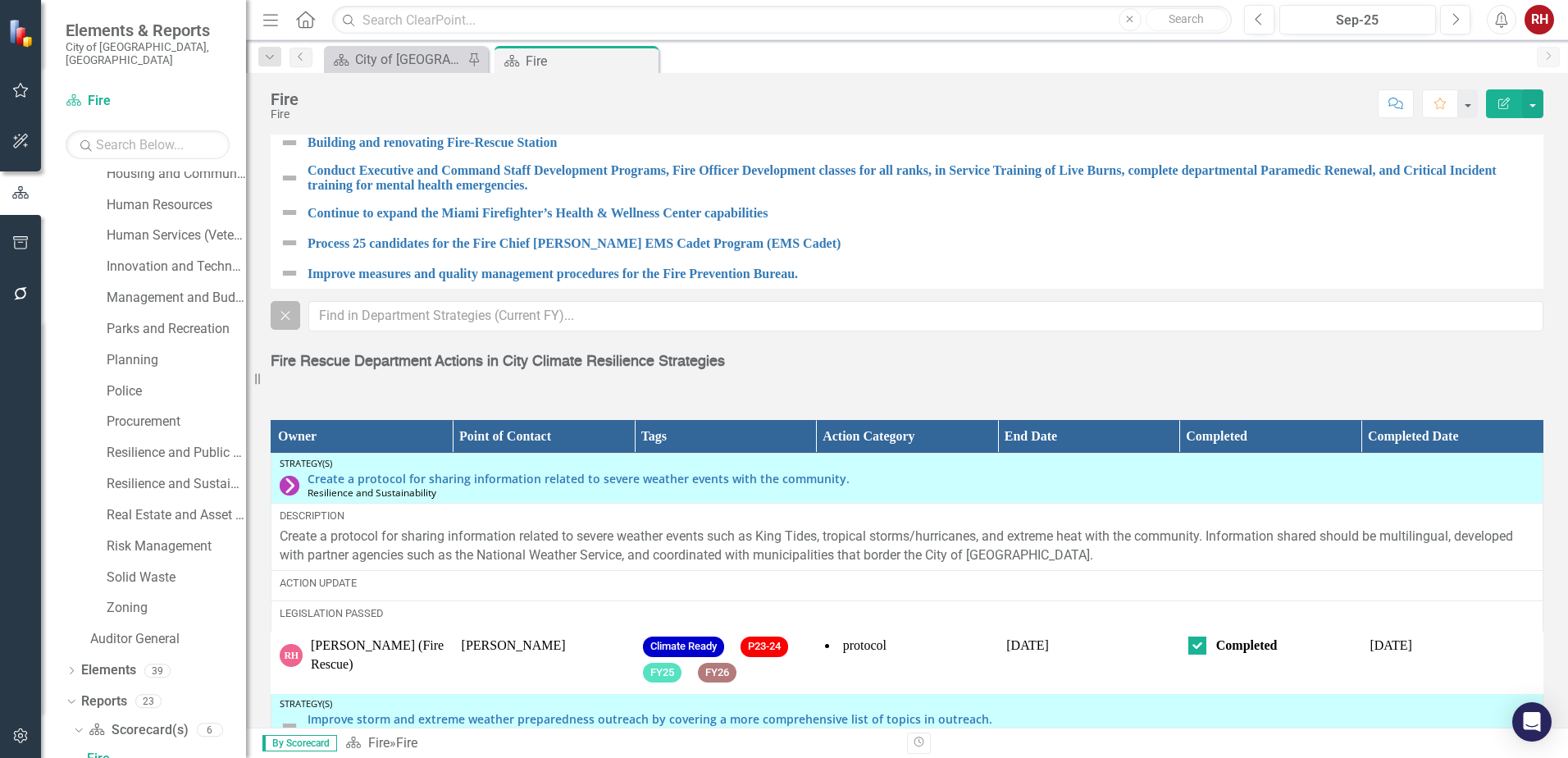
click at [293, 323] on icon "Close" at bounding box center [285, 315] width 18 height 15
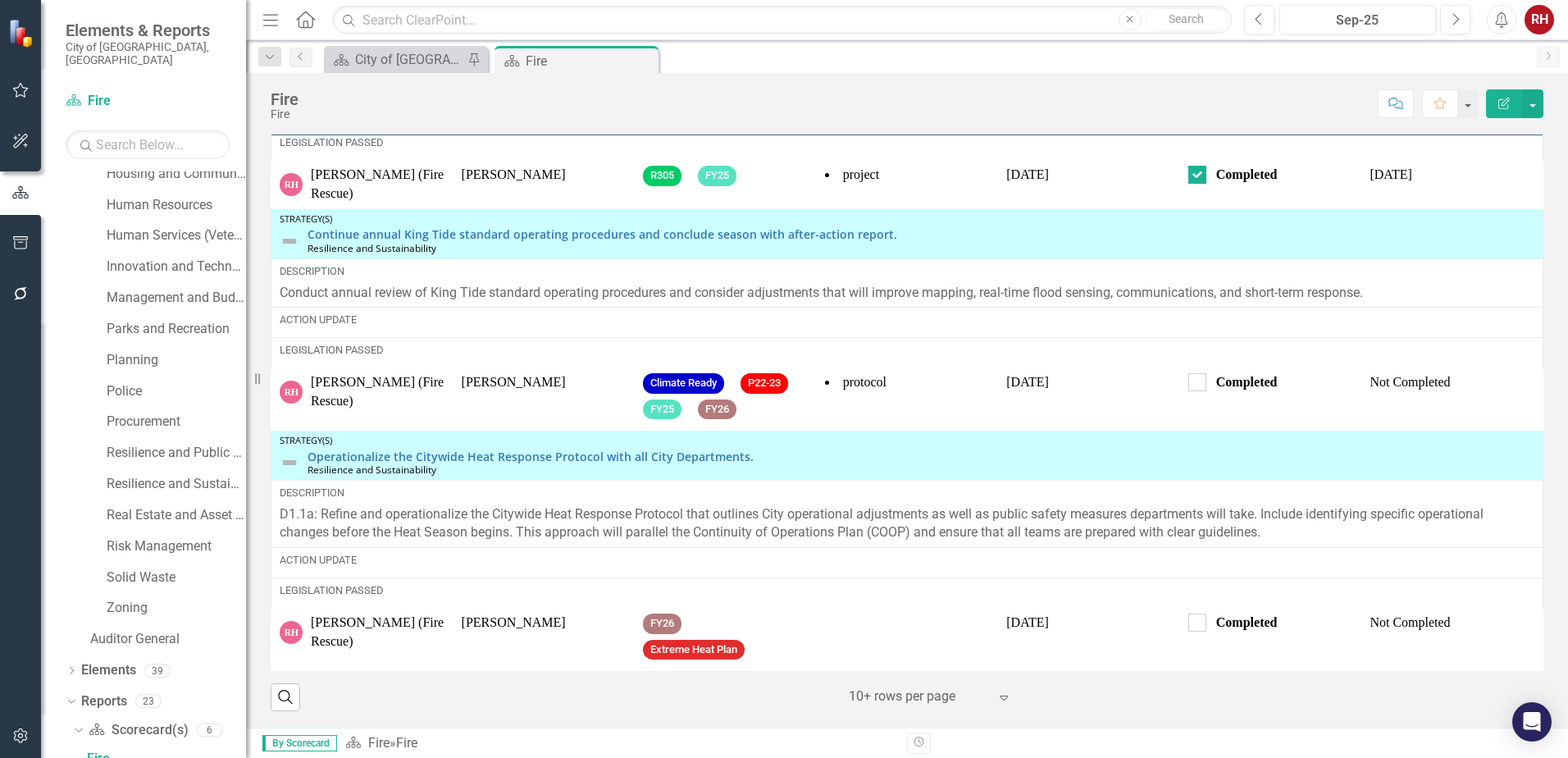
scroll to position [1192, 0]
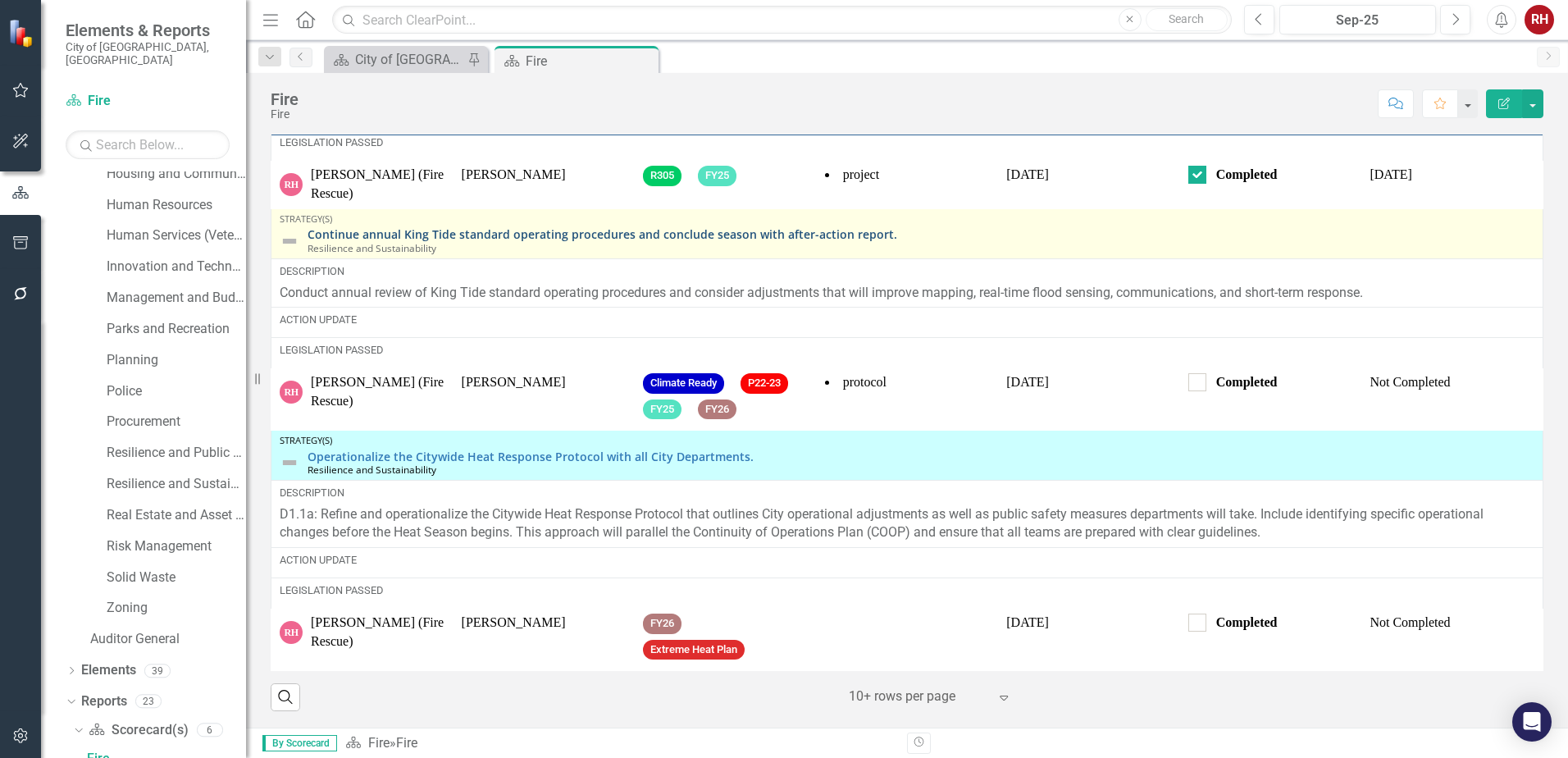
click at [730, 228] on link "Continue annual King Tide standard operating procedures and conclude season wit…" at bounding box center [921, 234] width 1227 height 12
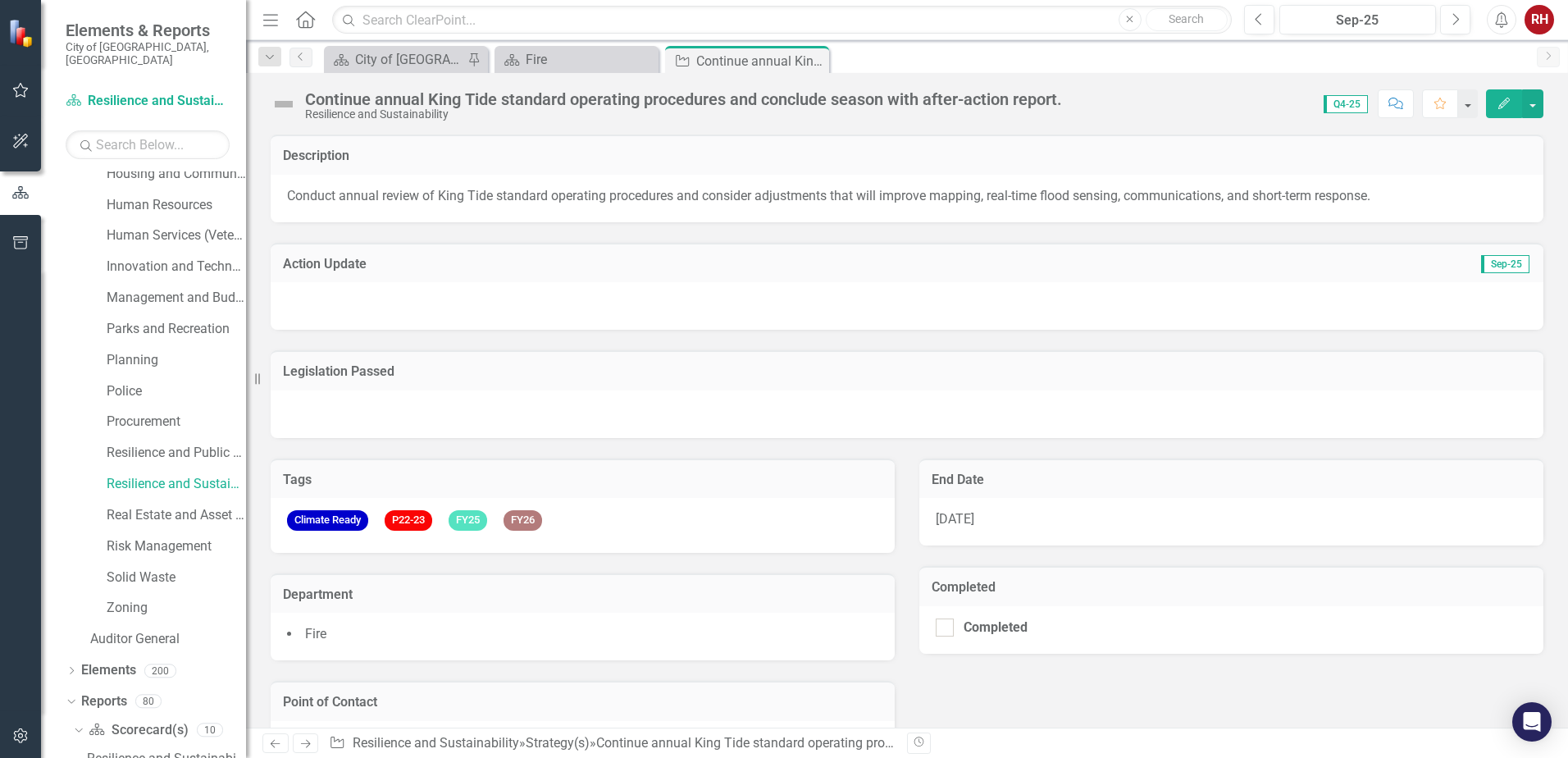
click at [715, 198] on span "Conduct annual review of King Tide standard operating procedures and consider a…" at bounding box center [829, 196] width 1084 height 16
click at [410, 103] on div "Continue annual King Tide standard operating procedures and conclude season wit…" at bounding box center [683, 99] width 757 height 18
click at [396, 280] on div "Action Update Sep-25" at bounding box center [907, 263] width 1273 height 40
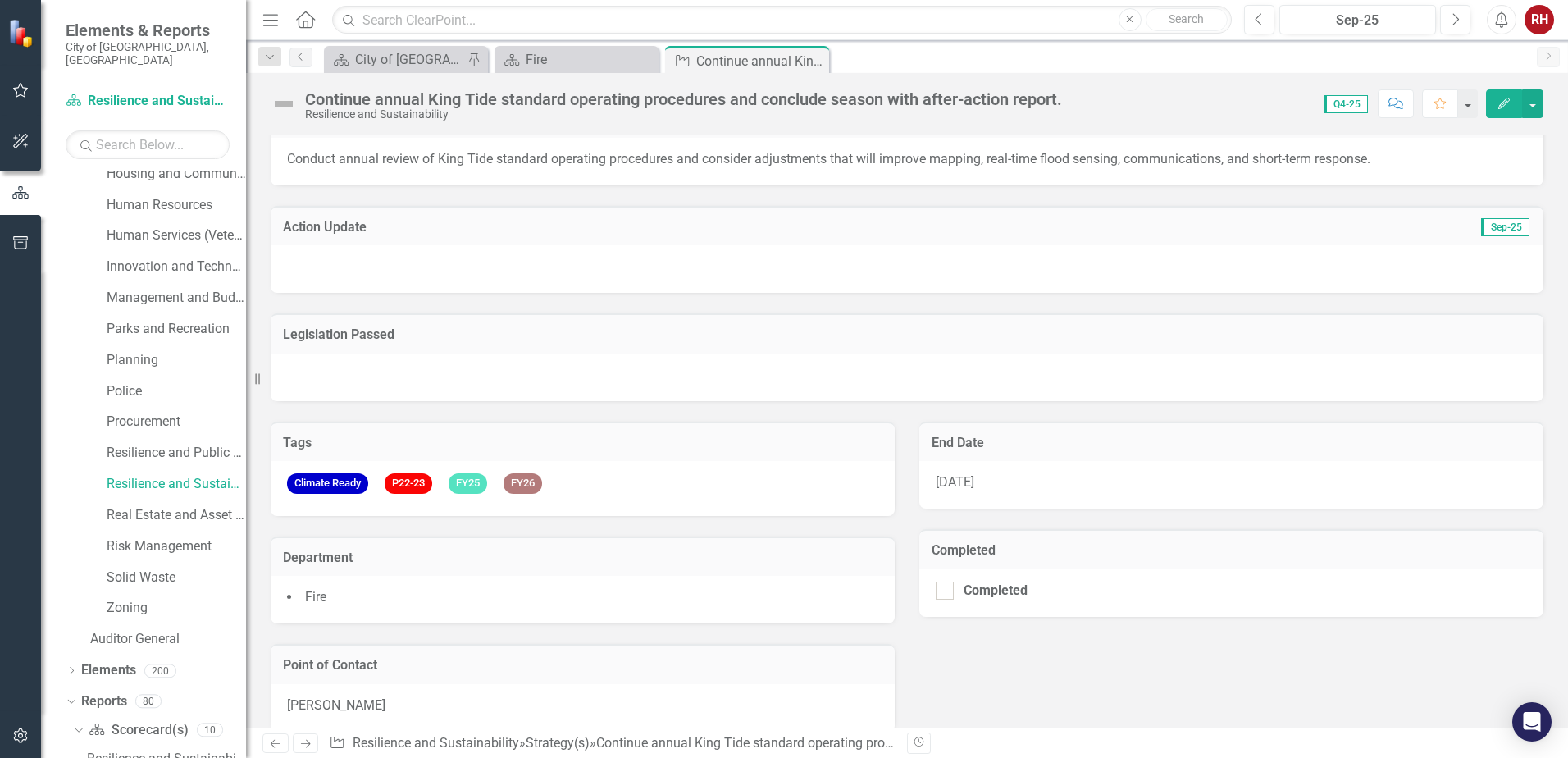
scroll to position [57, 0]
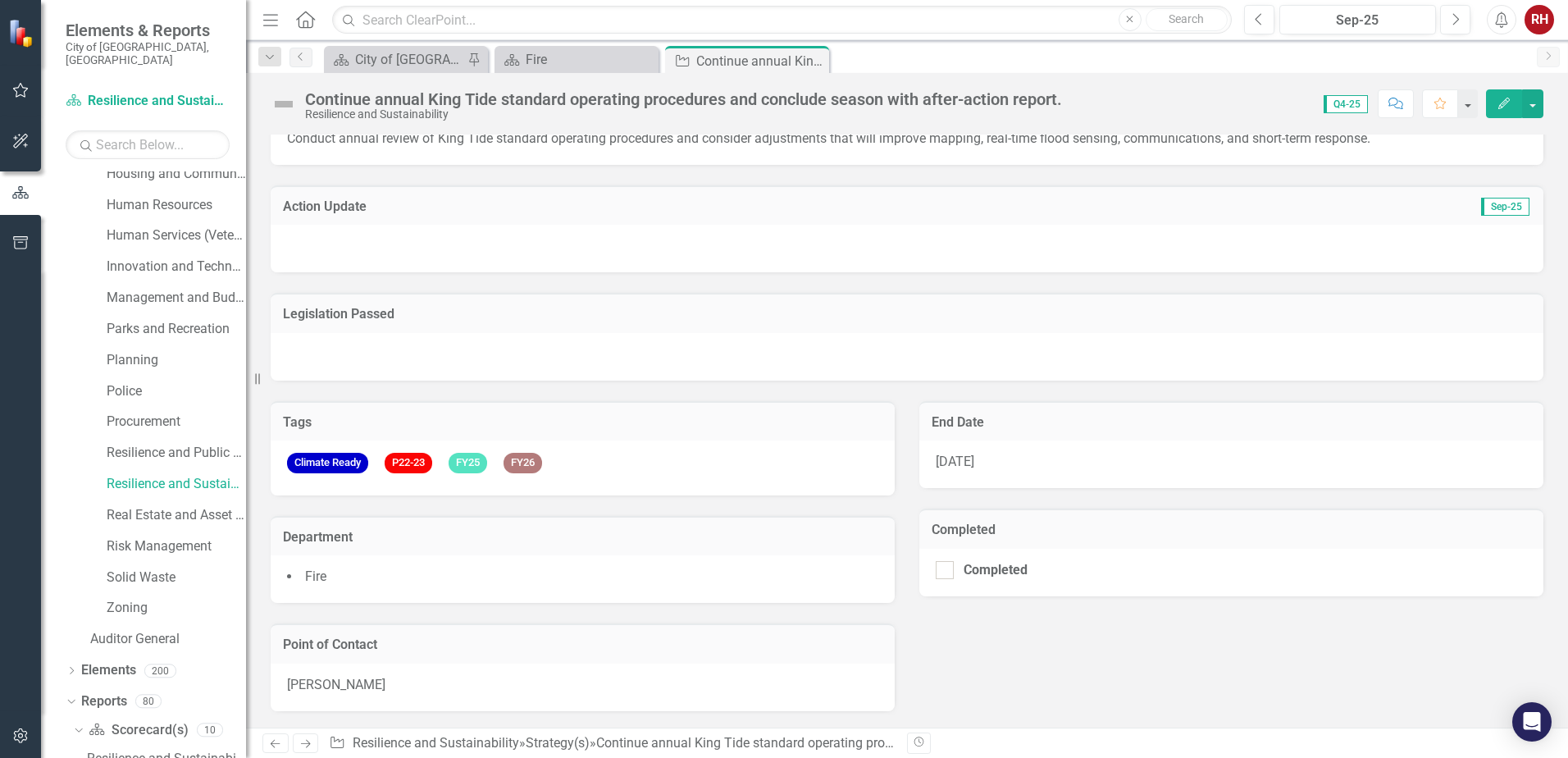
click at [503, 674] on div "[PERSON_NAME]" at bounding box center [583, 687] width 624 height 48
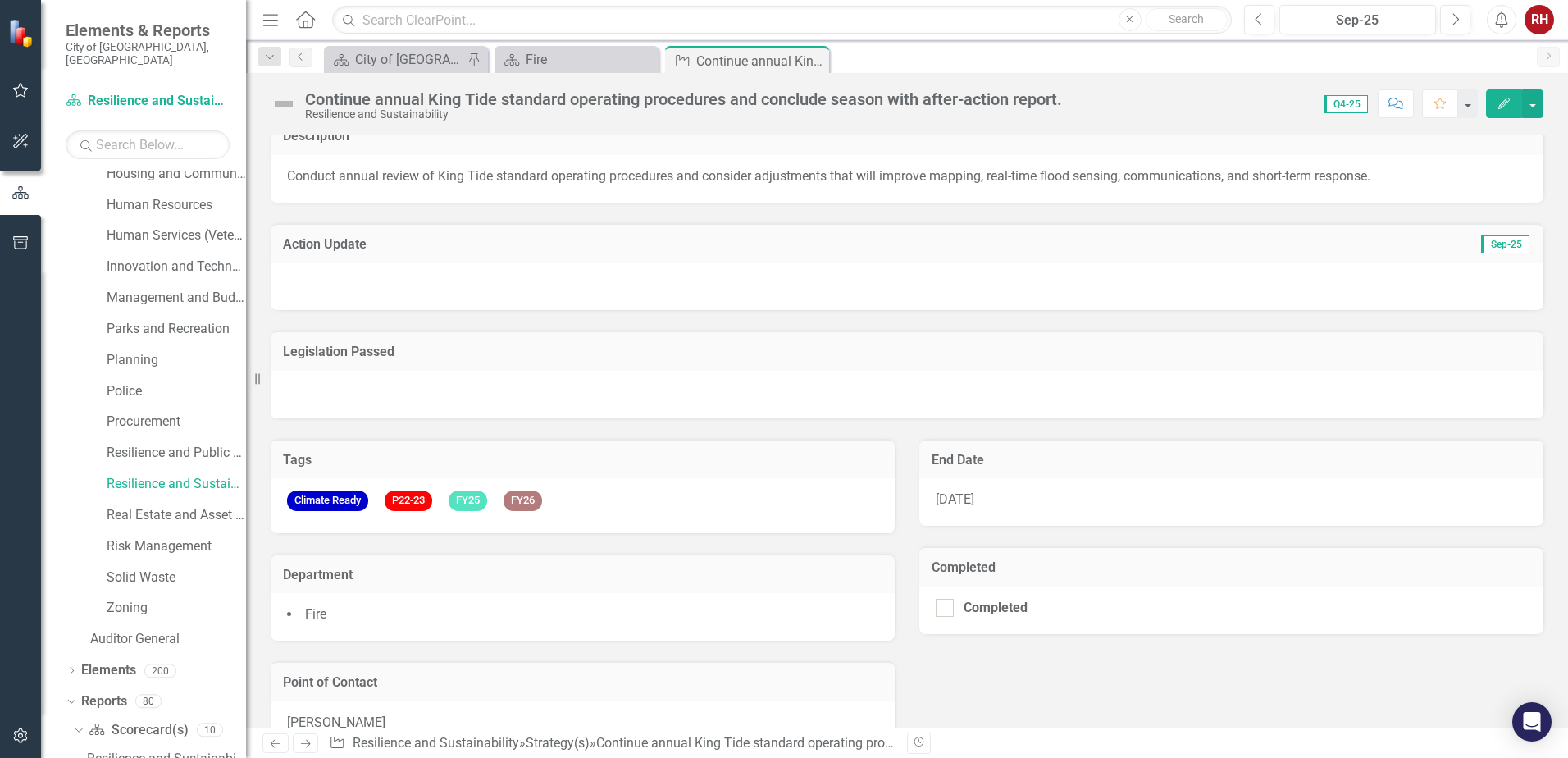
scroll to position [0, 0]
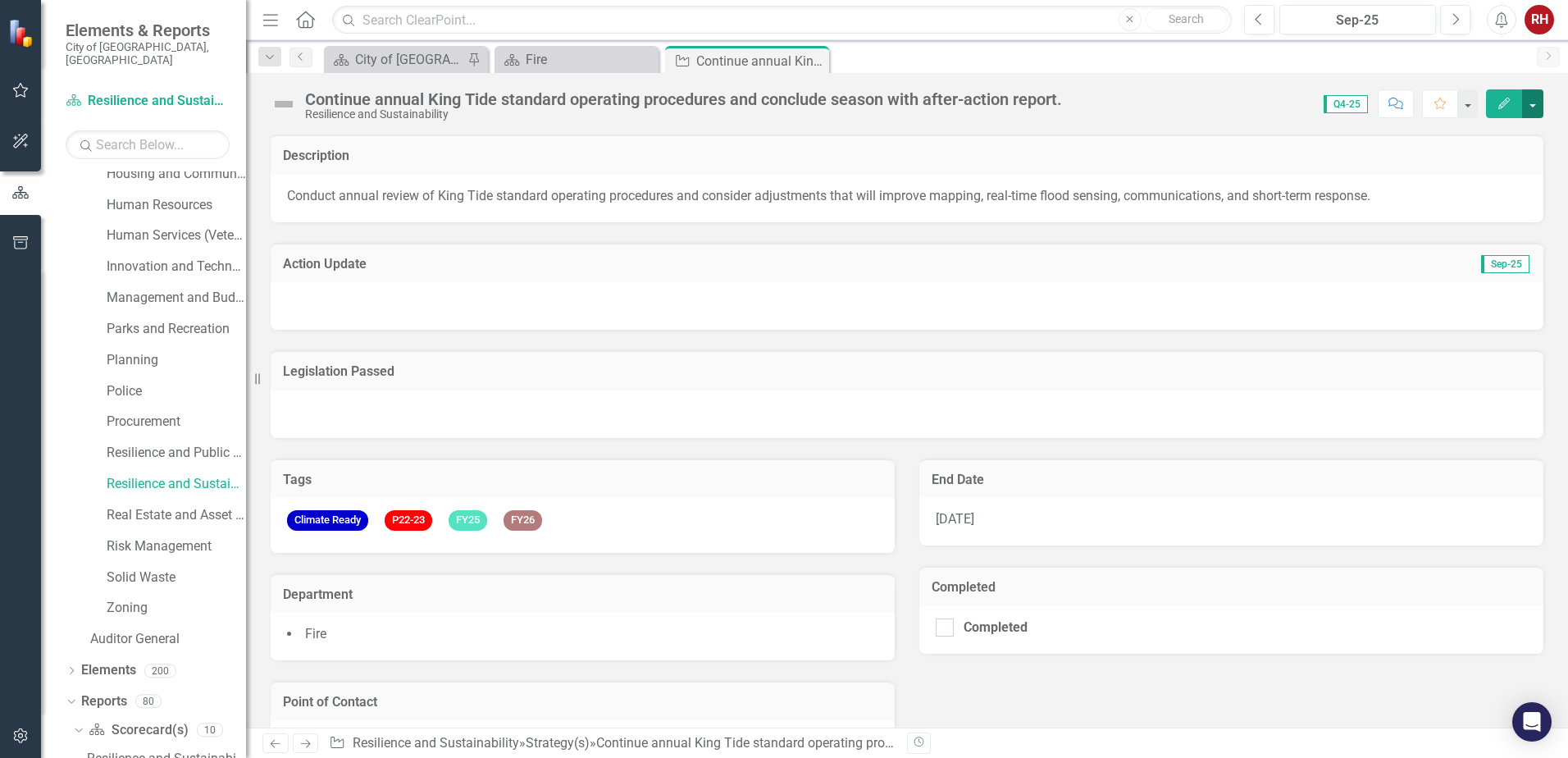
click at [1528, 107] on button "button" at bounding box center [1533, 103] width 22 height 29
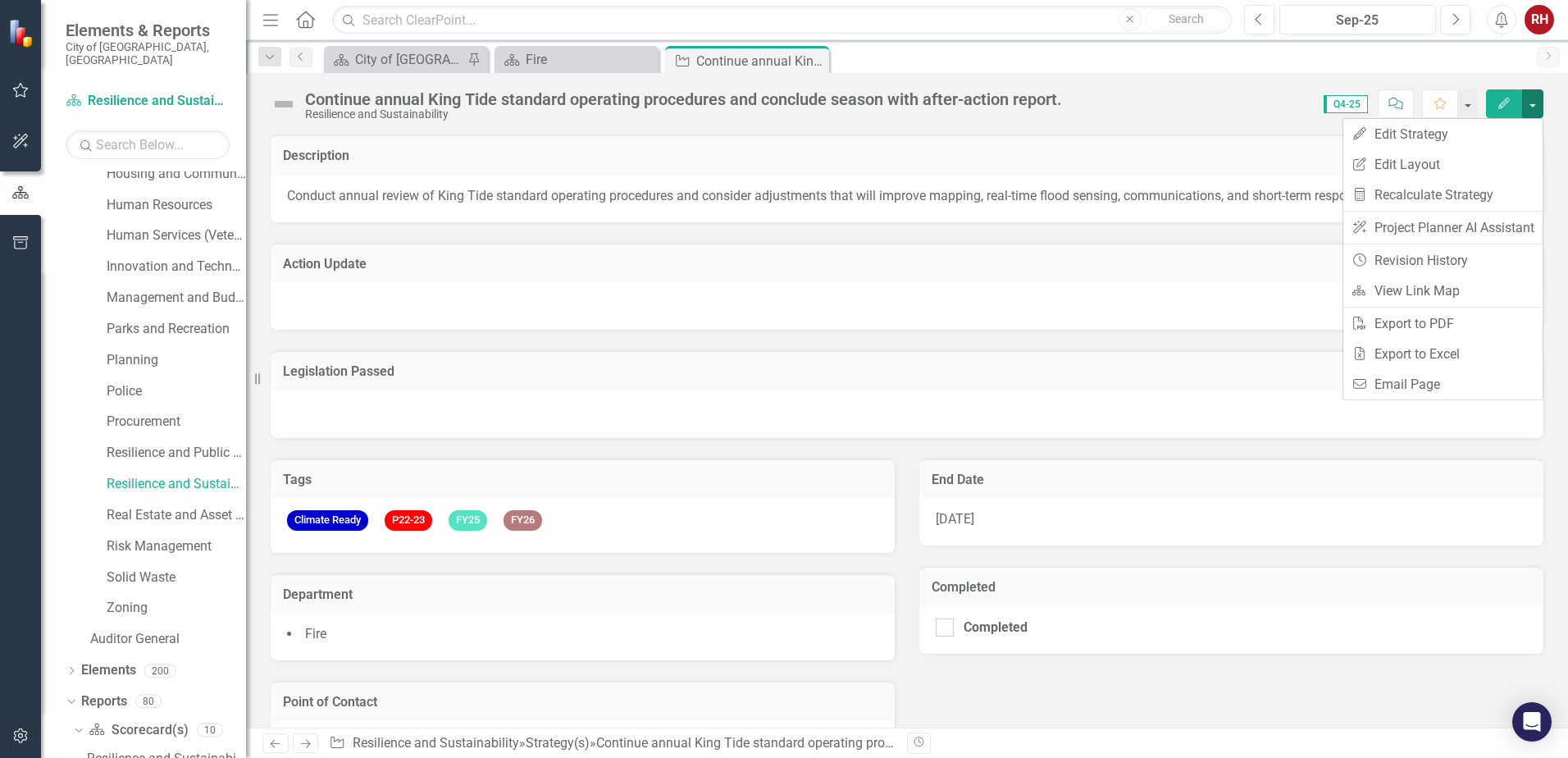
click at [1187, 146] on div "Description" at bounding box center [907, 155] width 1273 height 40
